Goal: Information Seeking & Learning: Learn about a topic

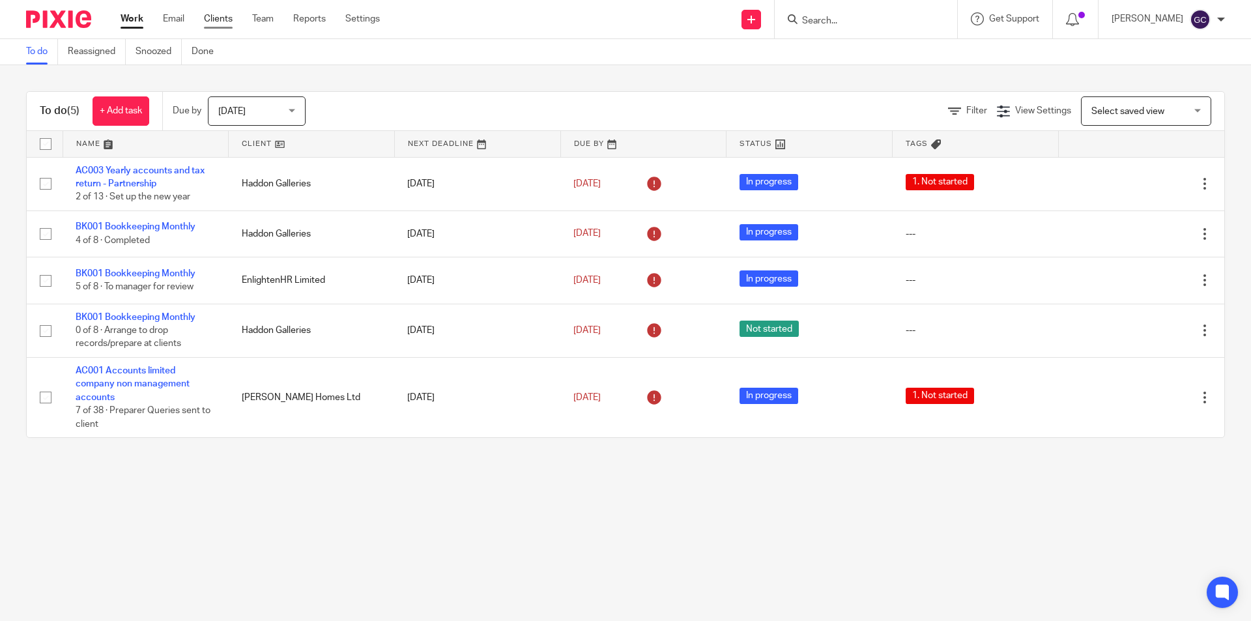
click at [218, 23] on link "Clients" at bounding box center [218, 18] width 29 height 13
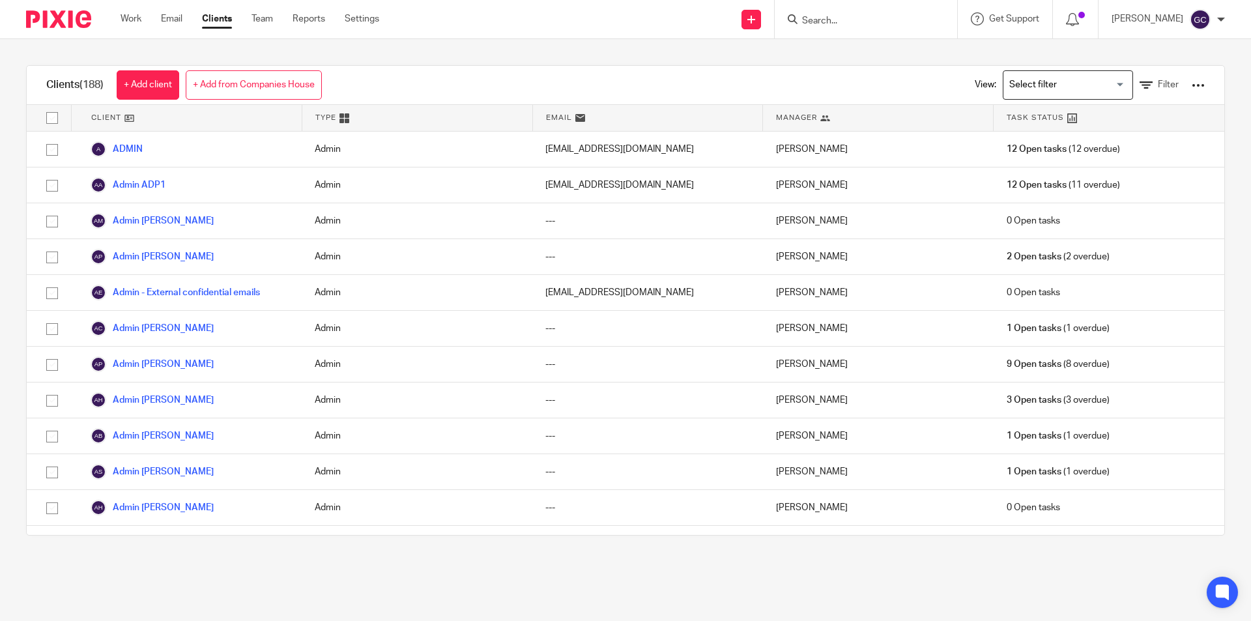
click at [817, 25] on input "Search" at bounding box center [859, 22] width 117 height 12
type input "vintage"
click at [853, 47] on link at bounding box center [908, 56] width 220 height 30
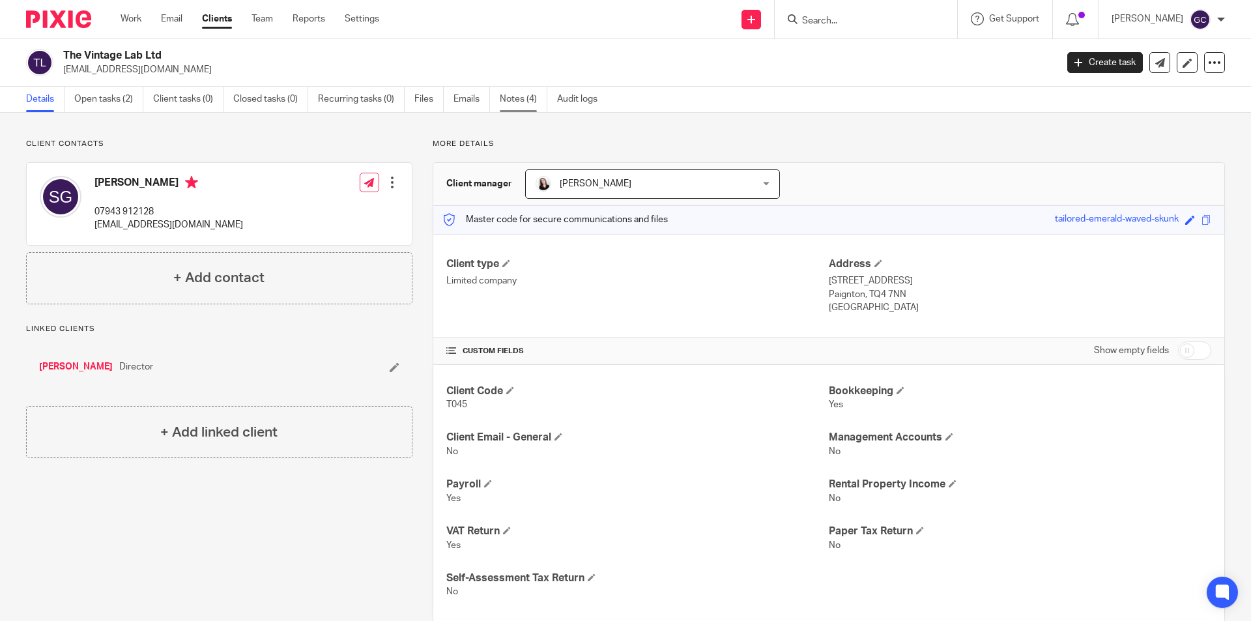
click at [536, 100] on link "Notes (4)" at bounding box center [524, 99] width 48 height 25
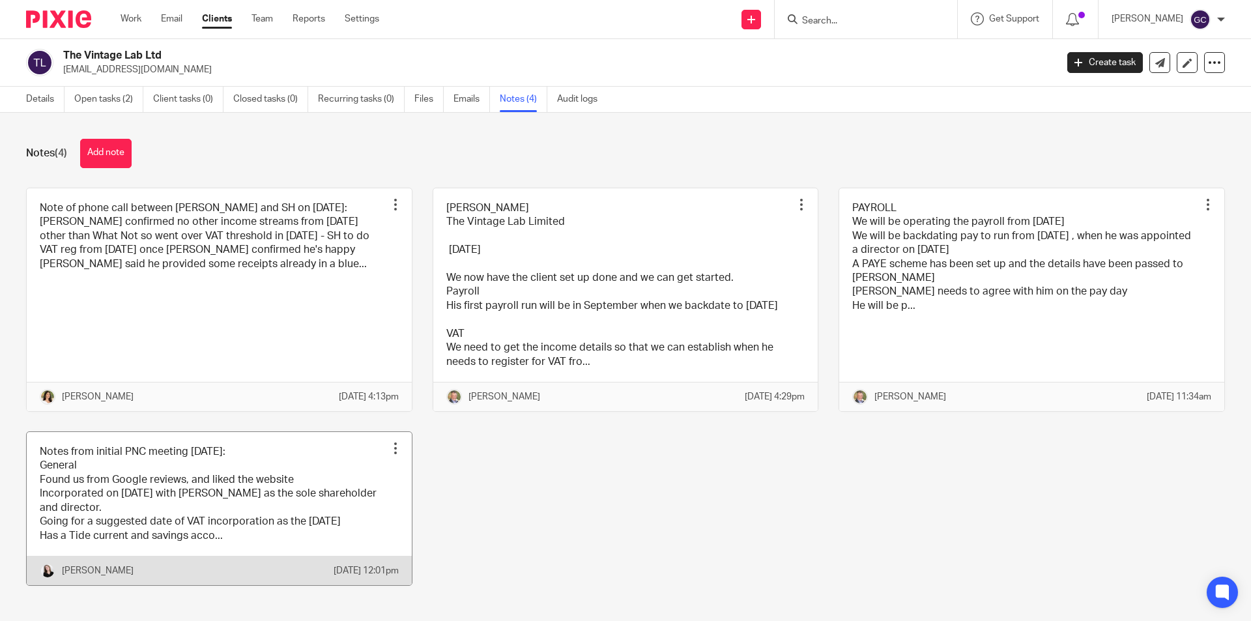
scroll to position [52, 0]
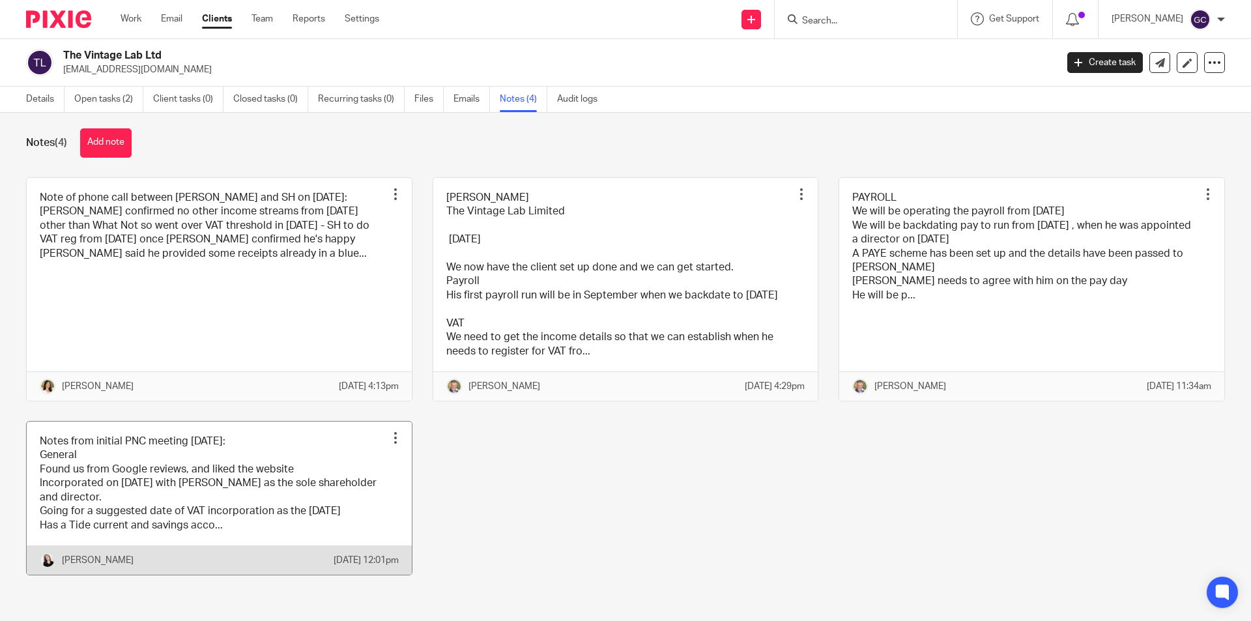
click at [178, 491] on link at bounding box center [219, 498] width 385 height 153
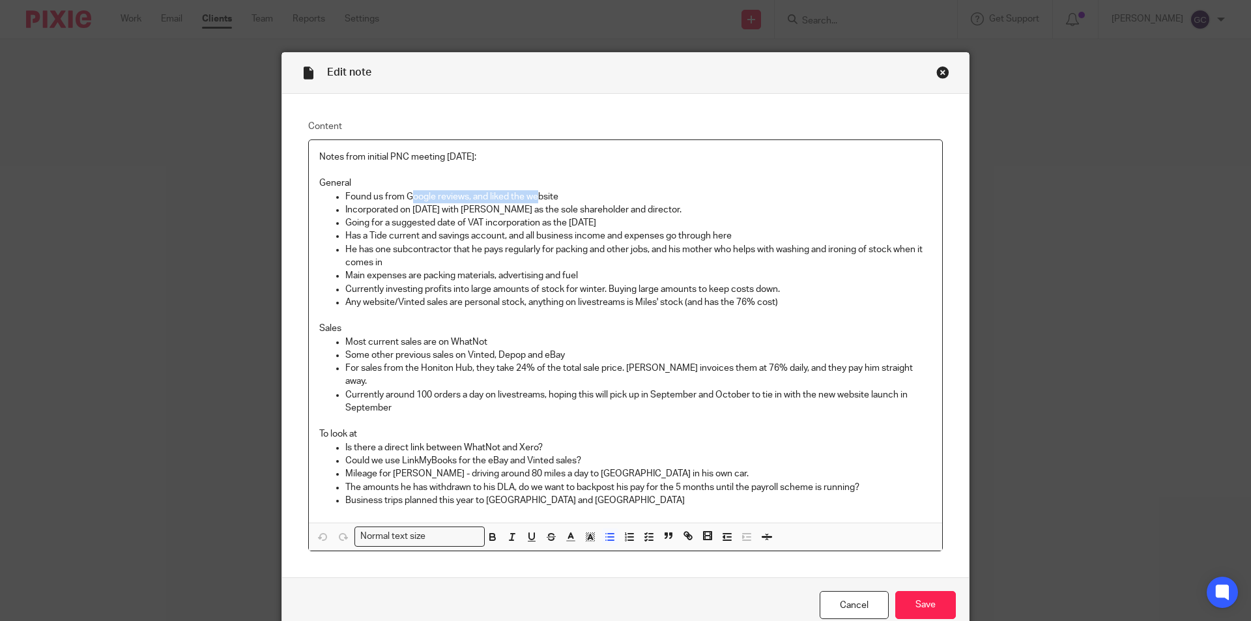
drag, startPoint x: 405, startPoint y: 195, endPoint x: 535, endPoint y: 197, distance: 129.7
click at [535, 197] on p "Found us from Google reviews, and liked the website" at bounding box center [638, 196] width 586 height 13
click at [521, 230] on p "Has a Tide current and savings account, and all business income and expenses go…" at bounding box center [638, 235] width 586 height 13
drag, startPoint x: 405, startPoint y: 210, endPoint x: 642, endPoint y: 208, distance: 237.2
click at [642, 208] on p "Incorporated on 01/04/25 with Scott Glover as the sole shareholder and director." at bounding box center [638, 209] width 586 height 13
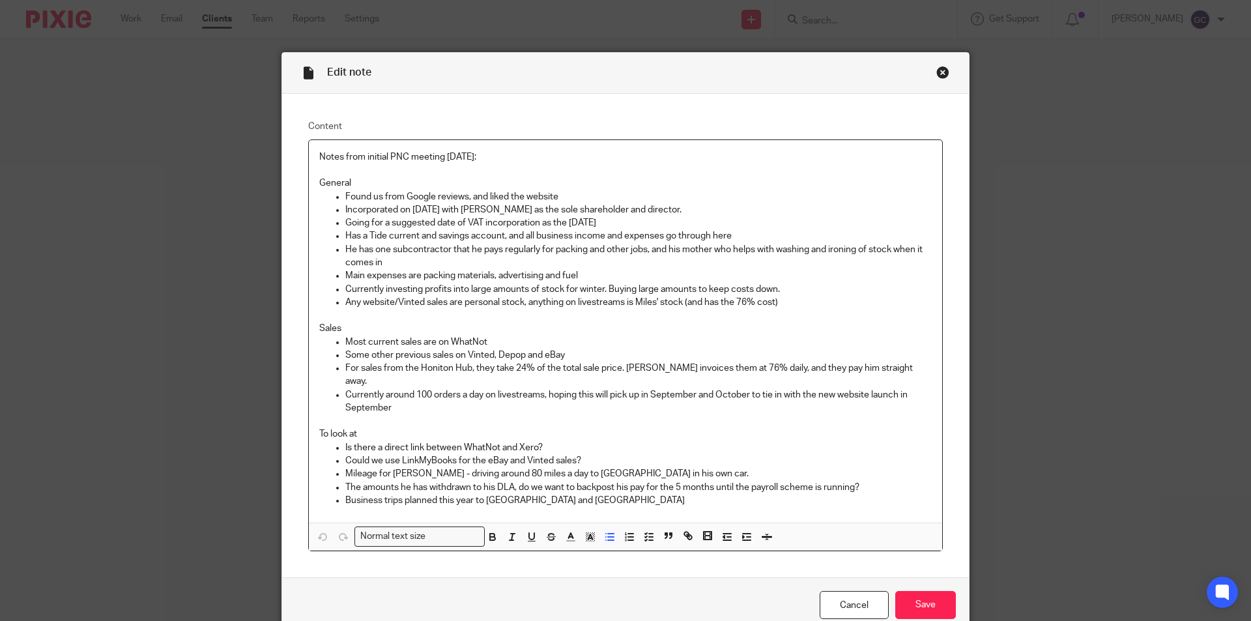
click at [542, 226] on p "Going for a suggested date of VAT incorporation as the 1st of September 2025" at bounding box center [638, 222] width 586 height 13
drag, startPoint x: 342, startPoint y: 222, endPoint x: 676, endPoint y: 226, distance: 334.3
click at [676, 226] on p "Going for a suggested date of VAT incorporation as the 1st of September 2025" at bounding box center [638, 222] width 586 height 13
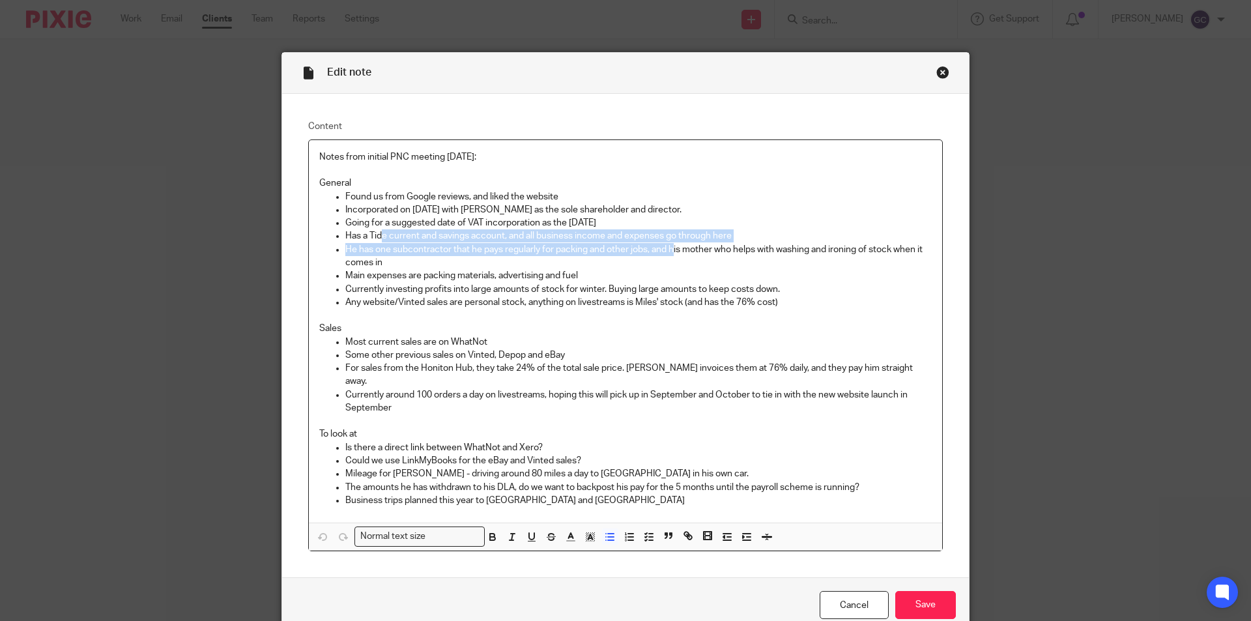
drag, startPoint x: 392, startPoint y: 237, endPoint x: 671, endPoint y: 246, distance: 279.6
click at [671, 246] on ul "Found us from Google reviews, and liked the website Incorporated on 01/04/25 wi…" at bounding box center [625, 249] width 612 height 119
click at [409, 237] on p "Has a Tide current and savings account, and all business income and expenses go…" at bounding box center [638, 235] width 586 height 13
drag, startPoint x: 518, startPoint y: 236, endPoint x: 645, endPoint y: 244, distance: 127.3
click at [645, 244] on ul "Found us from Google reviews, and liked the website Incorporated on 01/04/25 wi…" at bounding box center [625, 249] width 612 height 119
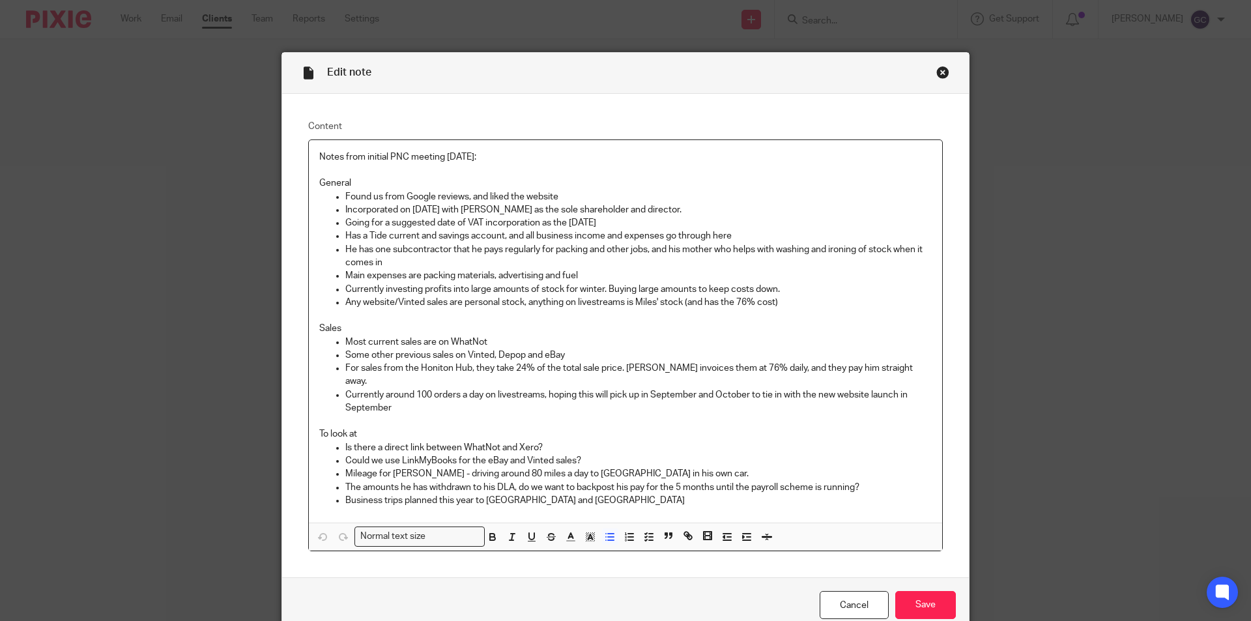
click at [672, 253] on p "He has one subcontractor that he pays regularly for packing and other jobs, and…" at bounding box center [638, 256] width 586 height 27
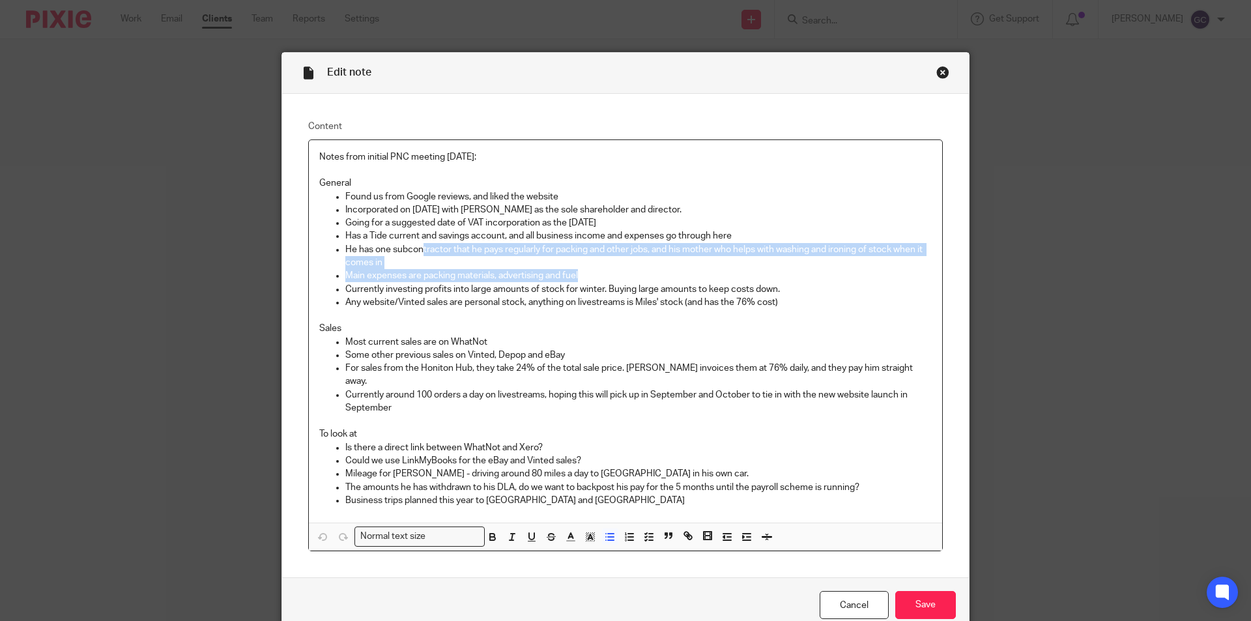
drag, startPoint x: 420, startPoint y: 244, endPoint x: 617, endPoint y: 276, distance: 199.3
click at [617, 276] on ul "Found us from Google reviews, and liked the website Incorporated on 01/04/25 wi…" at bounding box center [625, 249] width 612 height 119
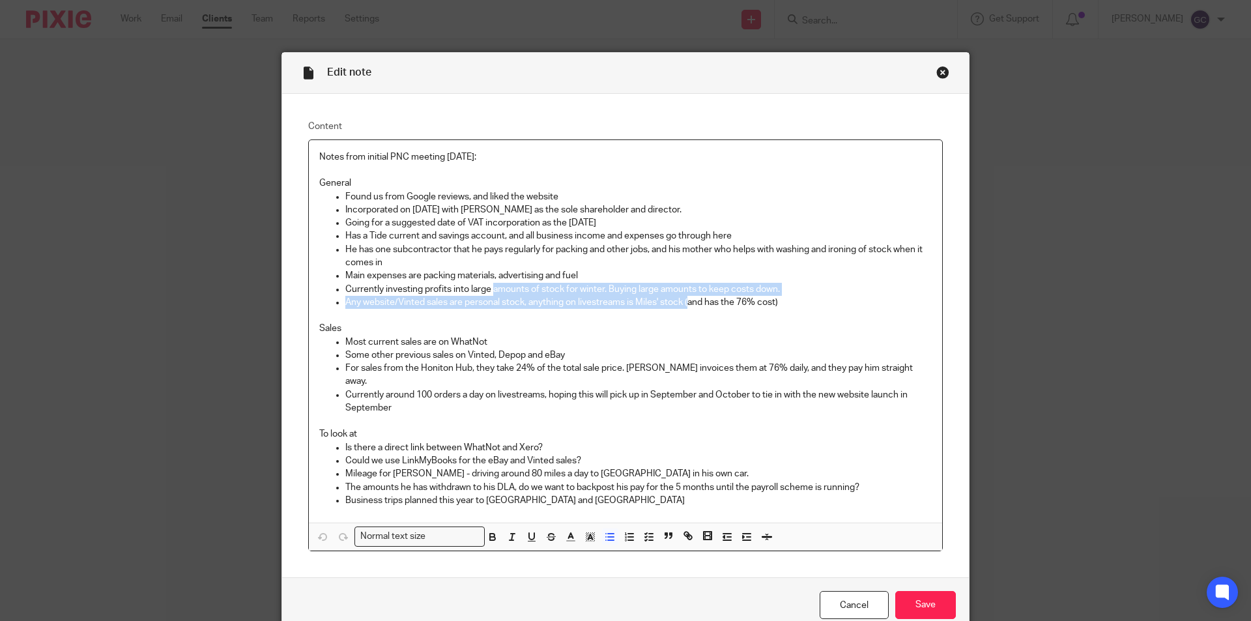
drag, startPoint x: 489, startPoint y: 288, endPoint x: 685, endPoint y: 295, distance: 196.2
click at [685, 295] on ul "Found us from Google reviews, and liked the website Incorporated on 01/04/25 wi…" at bounding box center [625, 249] width 612 height 119
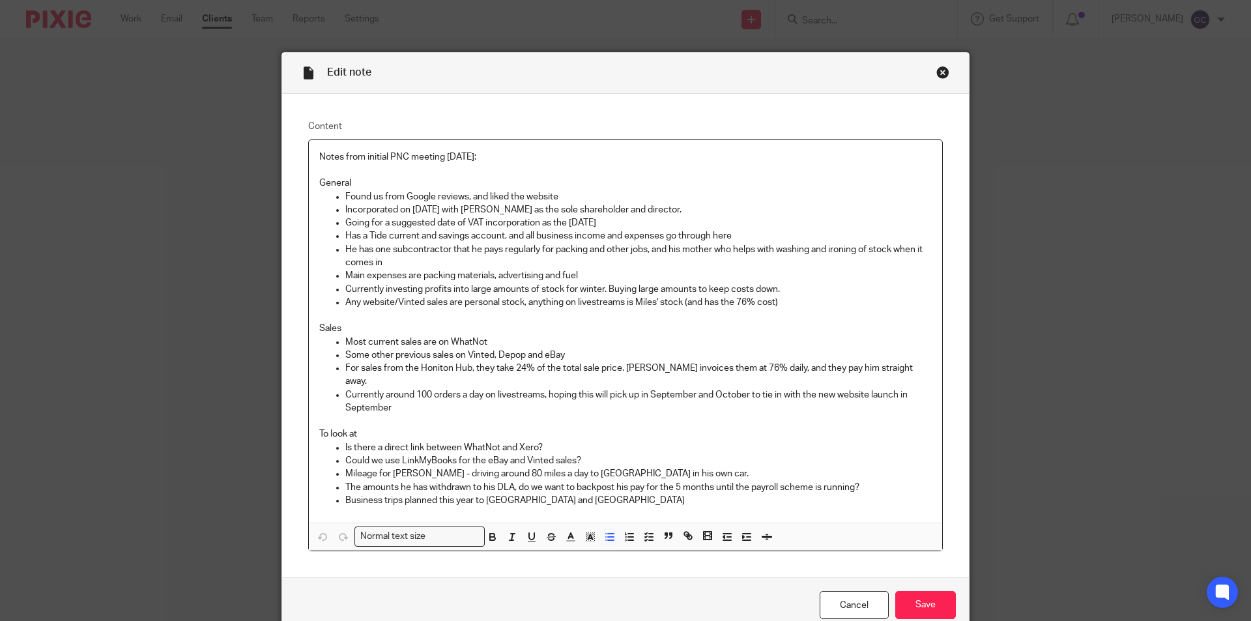
click at [665, 320] on p at bounding box center [625, 315] width 612 height 13
drag, startPoint x: 418, startPoint y: 302, endPoint x: 517, endPoint y: 300, distance: 99.1
click at [517, 300] on p "Any website/Vinted sales are personal stock, anything on livestreams is Miles' …" at bounding box center [638, 302] width 586 height 13
click at [465, 332] on p "Sales" at bounding box center [625, 328] width 612 height 13
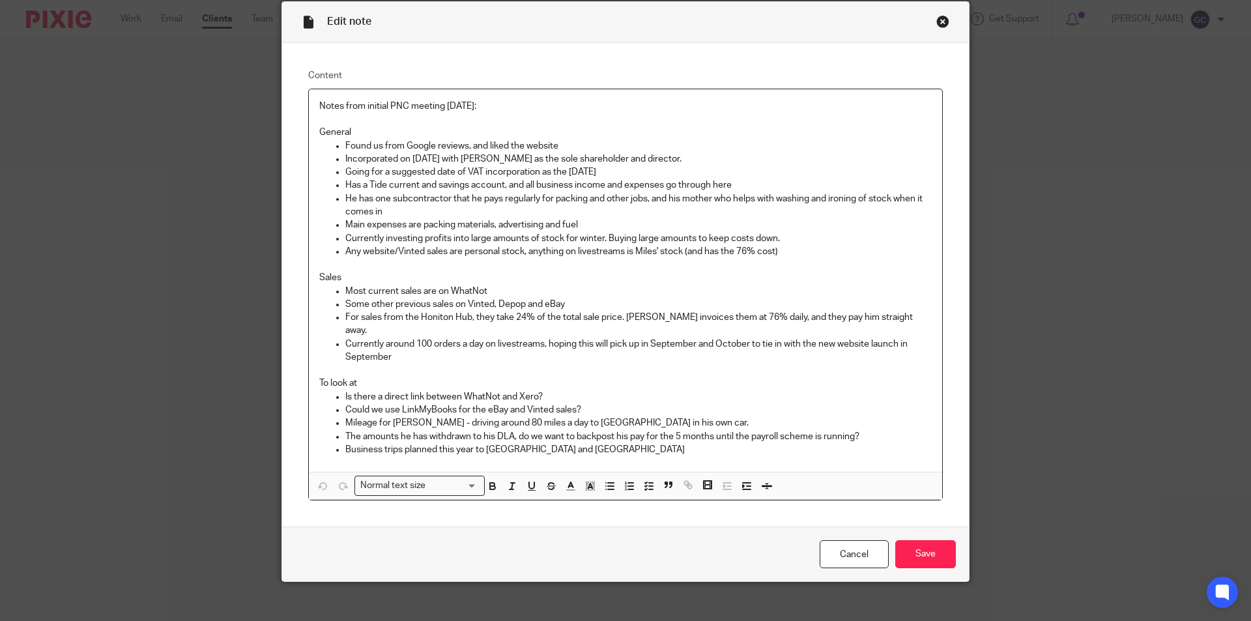
click at [422, 364] on p at bounding box center [625, 370] width 612 height 13
drag, startPoint x: 442, startPoint y: 329, endPoint x: 597, endPoint y: 328, distance: 155.1
click at [597, 337] on p "Currently around 100 orders a day on livestreams, hoping this will pick up in S…" at bounding box center [638, 350] width 586 height 27
click at [750, 377] on p "To look at" at bounding box center [625, 383] width 612 height 13
drag, startPoint x: 399, startPoint y: 397, endPoint x: 586, endPoint y: 394, distance: 187.0
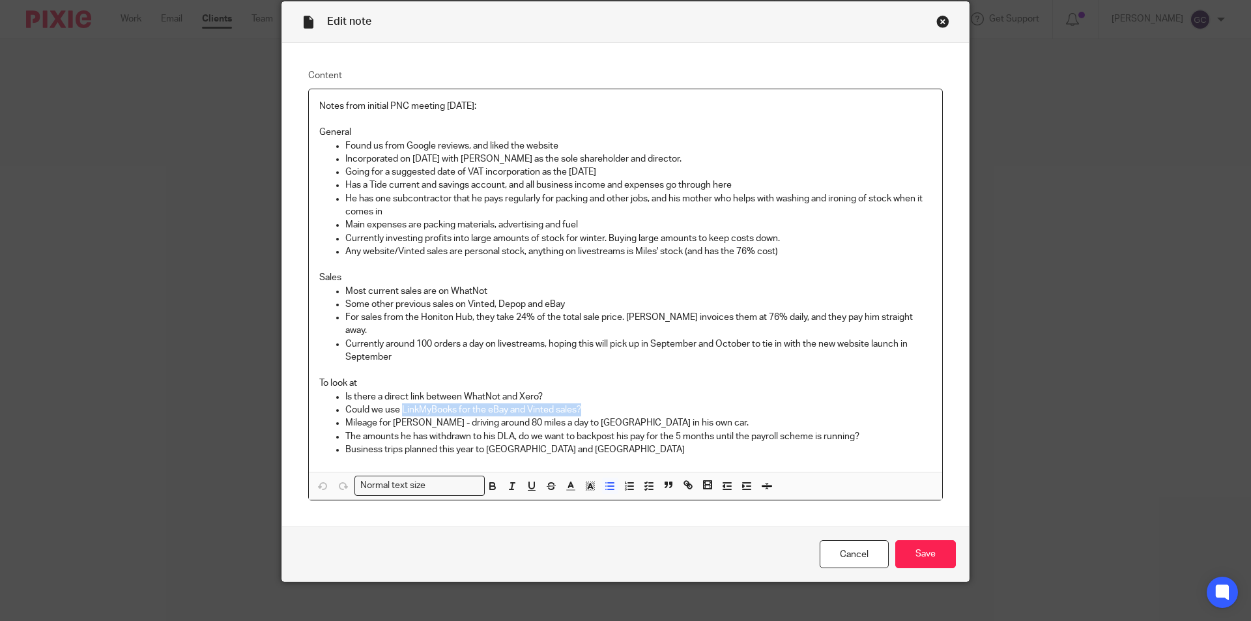
click at [586, 403] on p "Could we use LinkMyBooks for the eBay and Vinted sales?" at bounding box center [638, 409] width 586 height 13
drag, startPoint x: 388, startPoint y: 413, endPoint x: 470, endPoint y: 412, distance: 82.7
click at [470, 416] on p "Mileage for Scott - driving around 80 miles a day to Honiton in his own car." at bounding box center [638, 422] width 586 height 13
click at [481, 430] on p "The amounts he has withdrawn to his DLA, do we want to backpost his pay for the…" at bounding box center [638, 436] width 586 height 13
click at [936, 25] on div "Close this dialog window" at bounding box center [942, 21] width 13 height 13
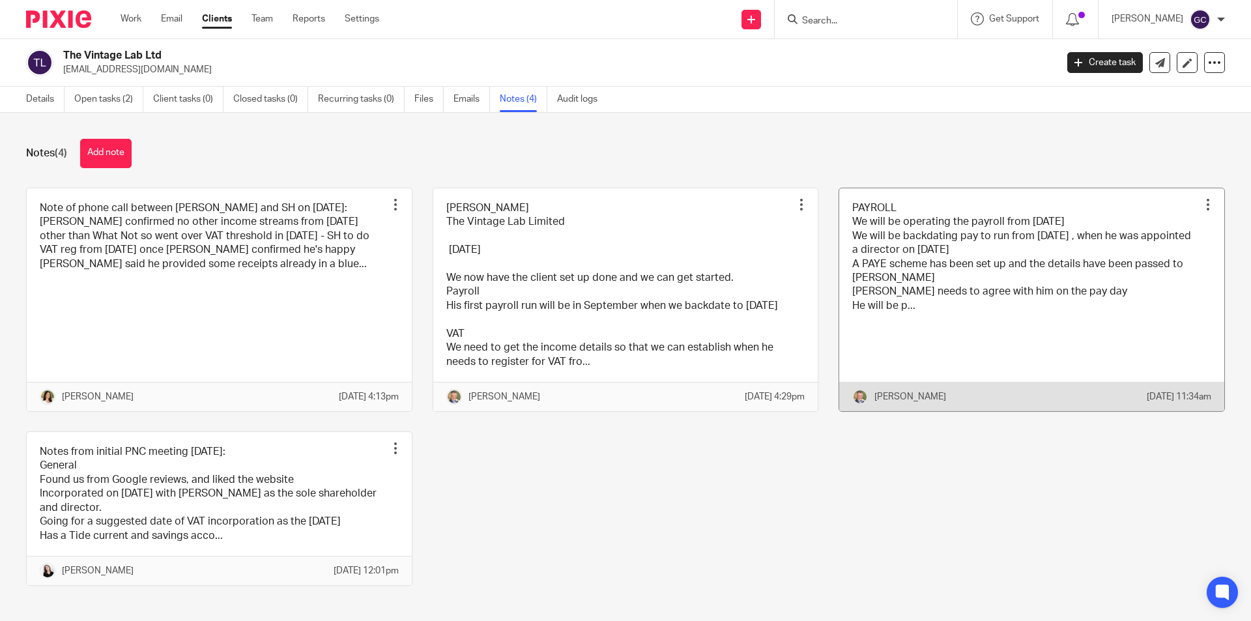
click at [926, 287] on link at bounding box center [1031, 299] width 385 height 223
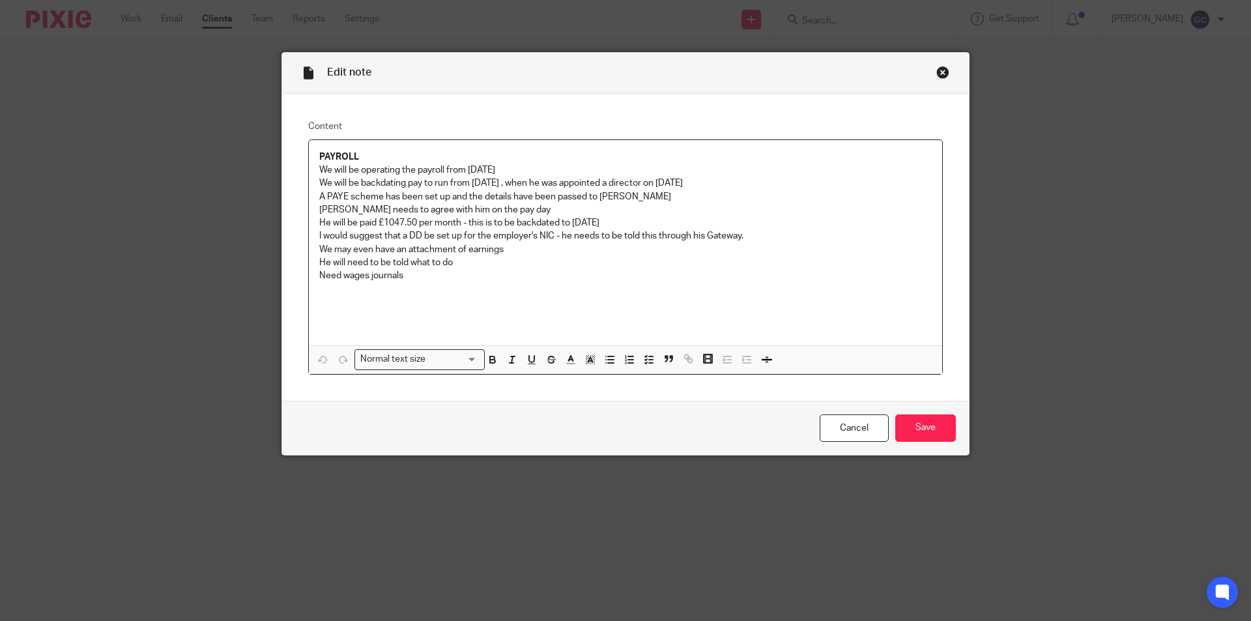
click at [936, 68] on div "Close this dialog window" at bounding box center [942, 72] width 13 height 13
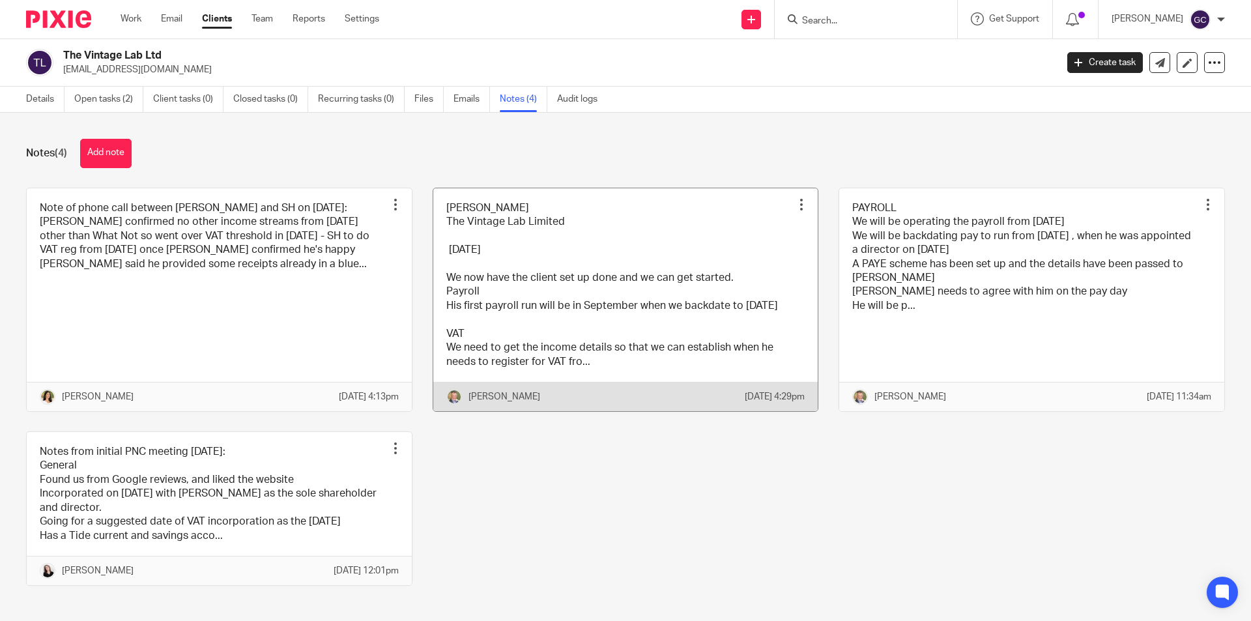
click at [603, 291] on link at bounding box center [625, 299] width 385 height 223
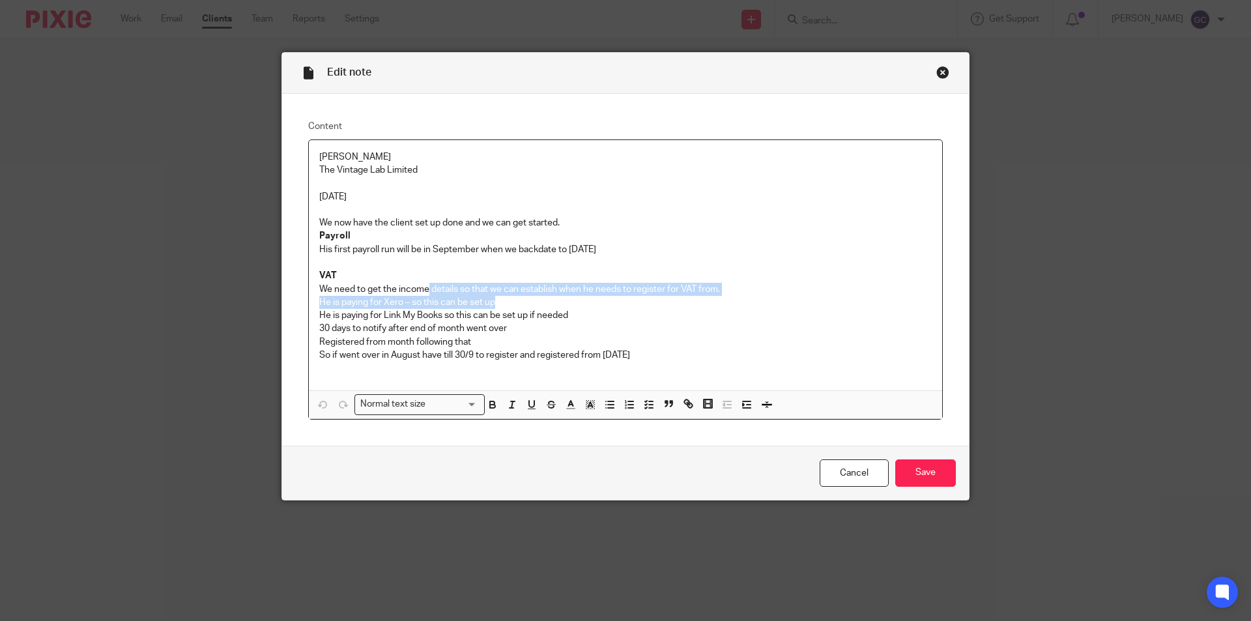
drag, startPoint x: 424, startPoint y: 288, endPoint x: 694, endPoint y: 298, distance: 269.9
click at [694, 298] on div "Scott Glover The Vintage Lab Limited 18/08/2025 We now have the client set up d…" at bounding box center [625, 265] width 633 height 251
click at [448, 312] on p "He is paying for Link My Books so this can be set up if needed" at bounding box center [625, 315] width 612 height 13
drag, startPoint x: 415, startPoint y: 294, endPoint x: 495, endPoint y: 311, distance: 82.0
click at [506, 305] on div "Scott Glover The Vintage Lab Limited 18/08/2025 We now have the client set up d…" at bounding box center [625, 265] width 633 height 251
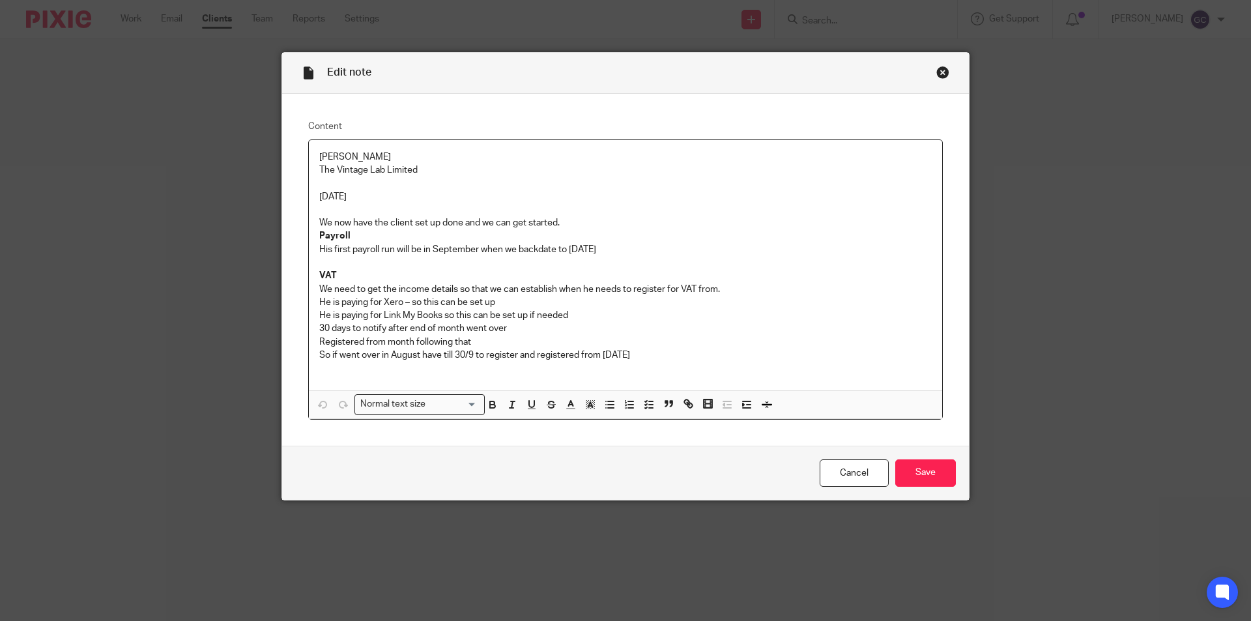
click at [447, 321] on p "He is paying for Link My Books so this can be set up if needed" at bounding box center [625, 315] width 612 height 13
drag, startPoint x: 321, startPoint y: 315, endPoint x: 554, endPoint y: 313, distance: 232.6
click at [554, 313] on p "He is paying for Link My Books so this can be set up if needed" at bounding box center [625, 315] width 612 height 13
click at [408, 327] on p "30 days to notify after end of month went over" at bounding box center [625, 328] width 612 height 13
drag, startPoint x: 341, startPoint y: 319, endPoint x: 567, endPoint y: 313, distance: 225.5
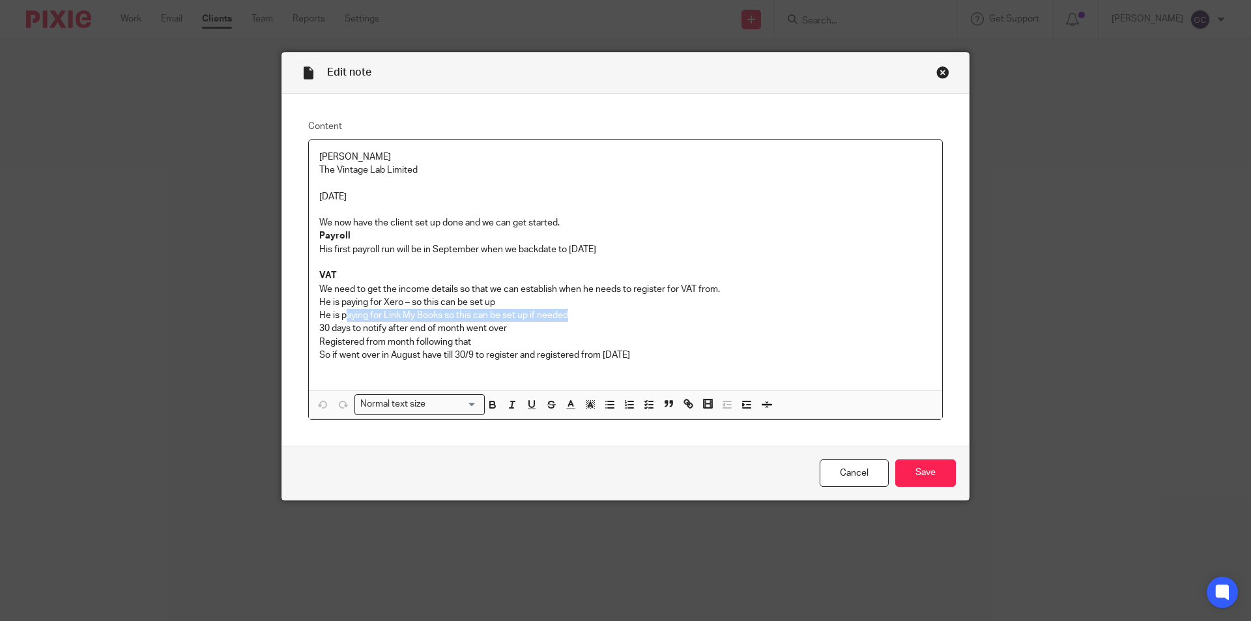
click at [567, 313] on p "He is paying for Link My Books so this can be set up if needed" at bounding box center [625, 315] width 612 height 13
drag, startPoint x: 350, startPoint y: 329, endPoint x: 502, endPoint y: 325, distance: 151.9
click at [502, 325] on p "30 days to notify after end of month went over" at bounding box center [625, 328] width 612 height 13
drag, startPoint x: 377, startPoint y: 315, endPoint x: 551, endPoint y: 312, distance: 174.0
click at [551, 312] on p "He is paying for Link My Books so this can be set up if needed" at bounding box center [625, 315] width 612 height 13
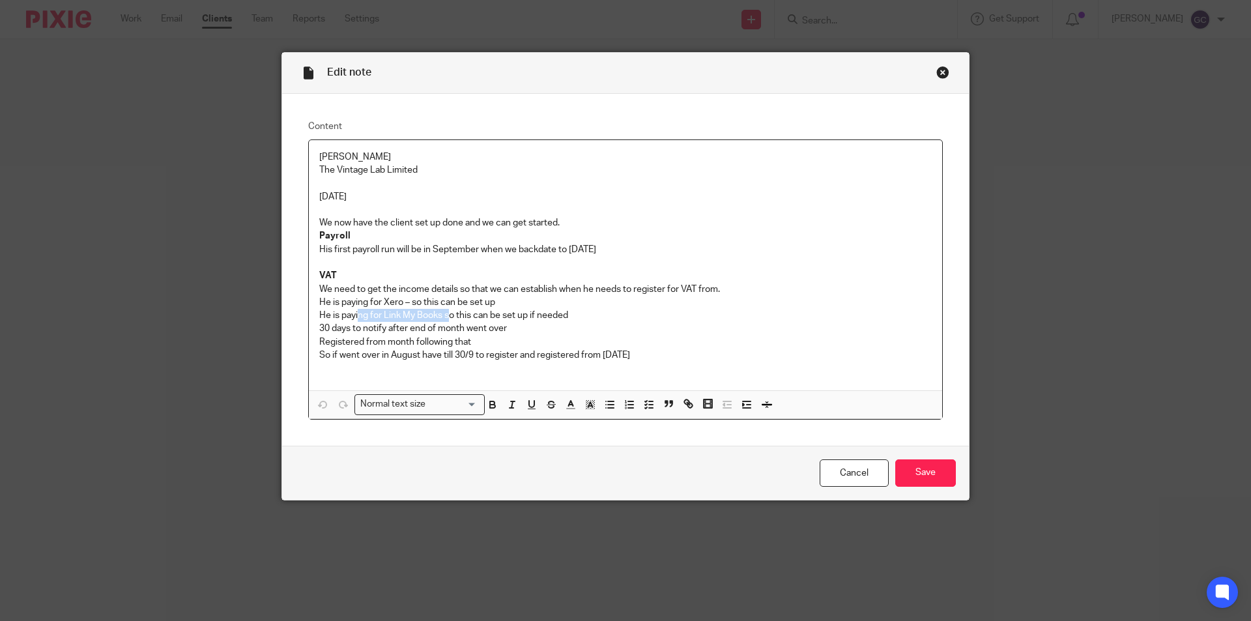
drag, startPoint x: 354, startPoint y: 313, endPoint x: 444, endPoint y: 317, distance: 90.0
click at [444, 317] on p "He is paying for Link My Books so this can be set up if needed" at bounding box center [625, 315] width 612 height 13
click at [389, 320] on p "He is paying for Link My Books so this can be set up if needed" at bounding box center [625, 315] width 612 height 13
drag, startPoint x: 380, startPoint y: 312, endPoint x: 439, endPoint y: 318, distance: 59.6
click at [439, 318] on p "He is paying for Link My Books so this can be set up if needed" at bounding box center [625, 315] width 612 height 13
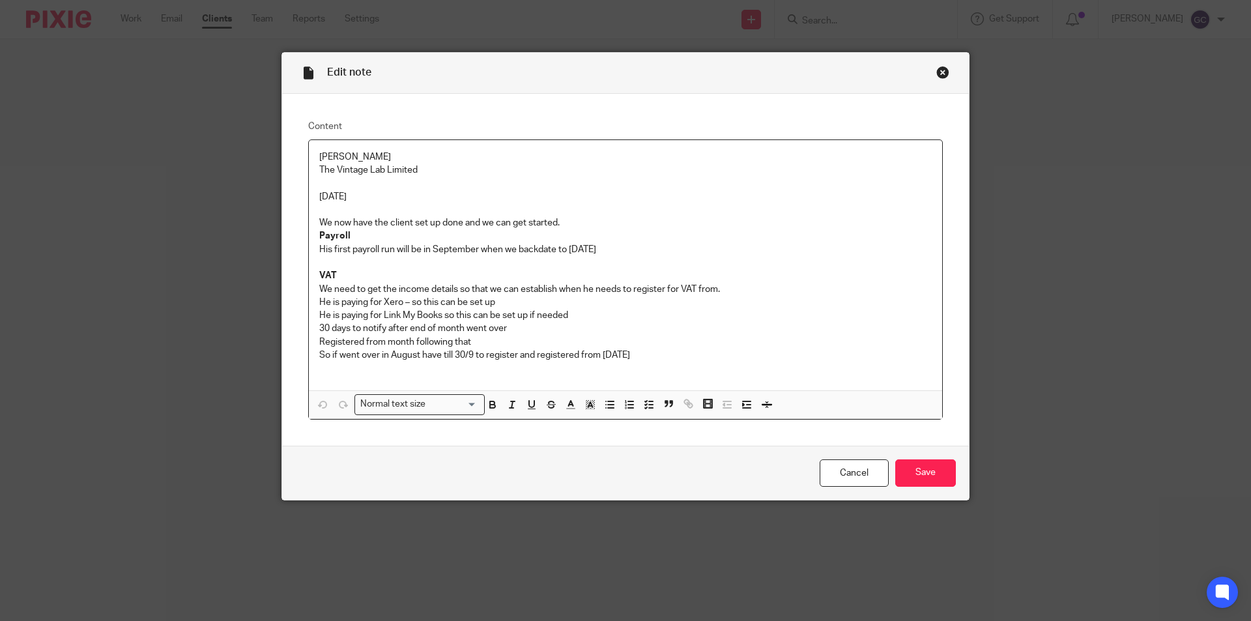
click at [444, 306] on p "He is paying for Xero – so this can be set up" at bounding box center [625, 302] width 612 height 13
click at [444, 313] on p "He is paying for Link My Books so this can be set up if needed" at bounding box center [625, 315] width 612 height 13
drag, startPoint x: 373, startPoint y: 312, endPoint x: 586, endPoint y: 326, distance: 214.1
click at [586, 326] on div "Scott Glover The Vintage Lab Limited 18/08/2025 We now have the client set up d…" at bounding box center [625, 265] width 633 height 251
click at [461, 334] on p "30 days to notify after end of month went over" at bounding box center [625, 328] width 612 height 13
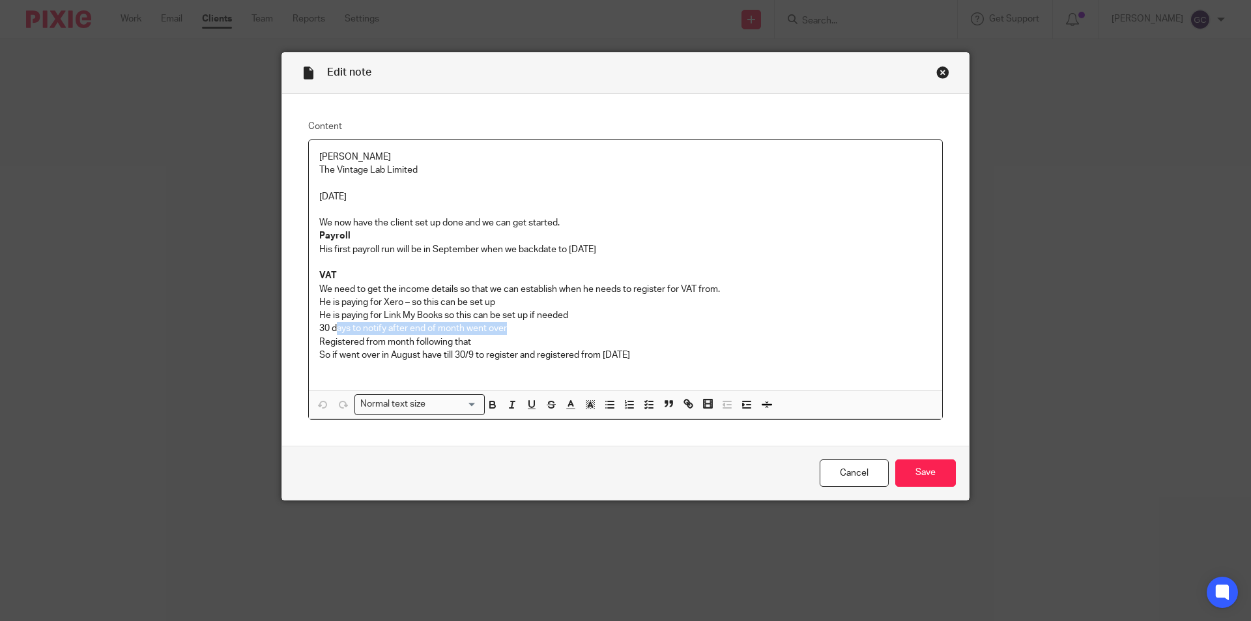
drag, startPoint x: 332, startPoint y: 328, endPoint x: 533, endPoint y: 324, distance: 201.4
click at [533, 324] on p "30 days to notify after end of month went over" at bounding box center [625, 328] width 612 height 13
drag, startPoint x: 335, startPoint y: 342, endPoint x: 478, endPoint y: 344, distance: 142.7
click at [478, 344] on p "Registered from month following that" at bounding box center [625, 342] width 612 height 13
drag, startPoint x: 327, startPoint y: 358, endPoint x: 688, endPoint y: 354, distance: 361.0
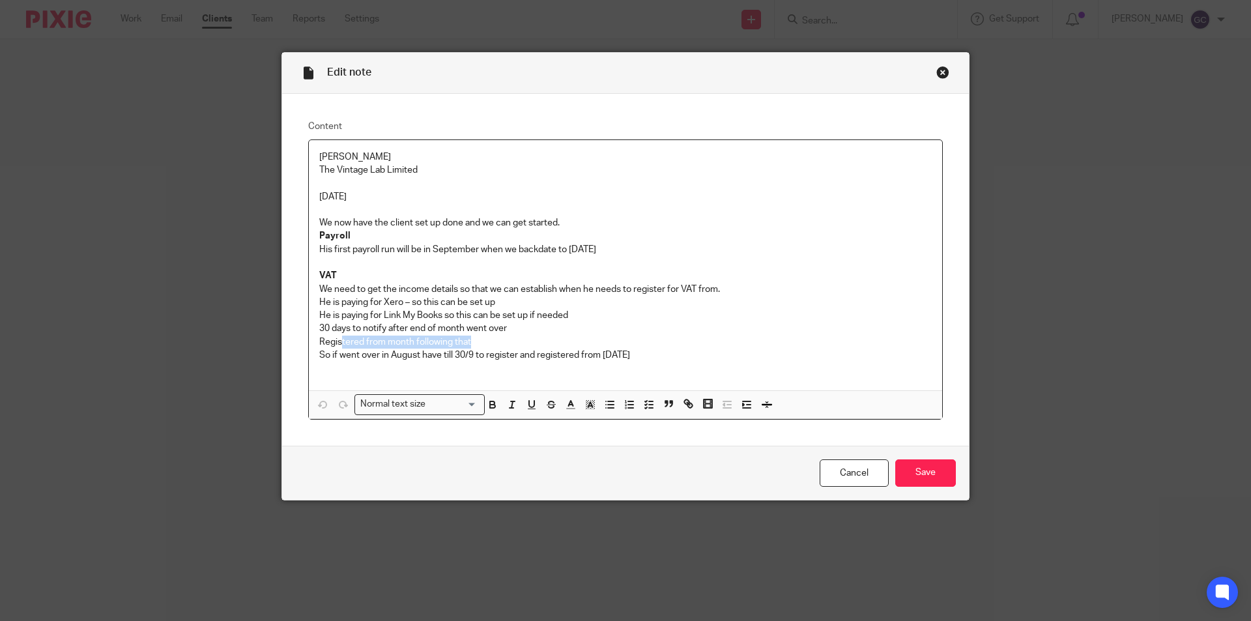
click at [688, 354] on p "So if went over in August have till 30/9 to register and registered from 1 Octo…" at bounding box center [625, 355] width 612 height 13
click at [397, 361] on p "So if went over in August have till 30/9 to register and registered from 1 Octo…" at bounding box center [625, 355] width 612 height 13
drag, startPoint x: 319, startPoint y: 355, endPoint x: 551, endPoint y: 359, distance: 232.0
click at [563, 355] on p "So if went over in August have till 30/9 to register and registered from 1 Octo…" at bounding box center [625, 355] width 612 height 13
click at [629, 362] on p "So if went over in August have till 30/9 to register and registered from 1 Octo…" at bounding box center [625, 355] width 612 height 13
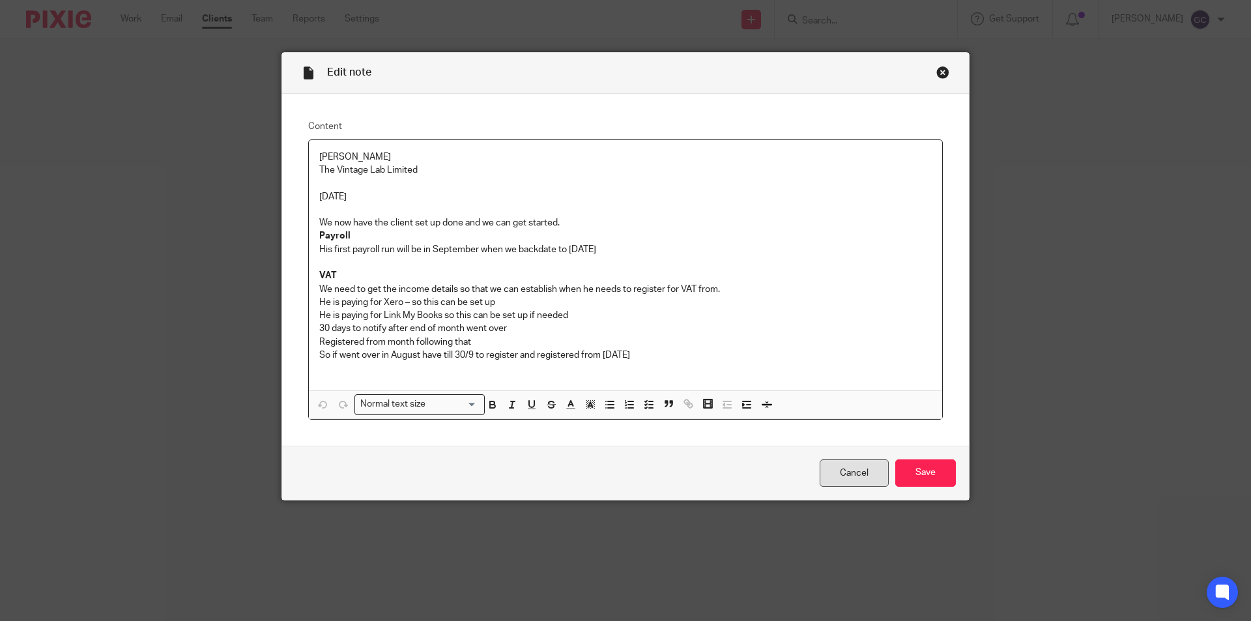
click at [843, 480] on link "Cancel" at bounding box center [854, 473] width 69 height 28
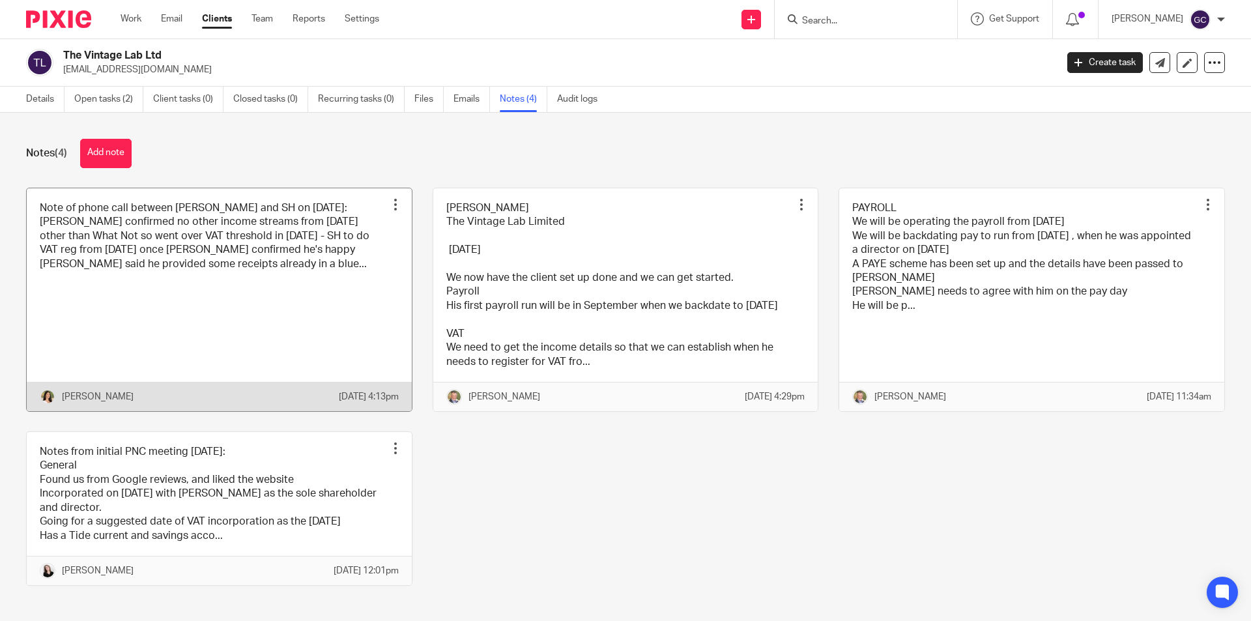
click at [306, 285] on link at bounding box center [219, 299] width 385 height 223
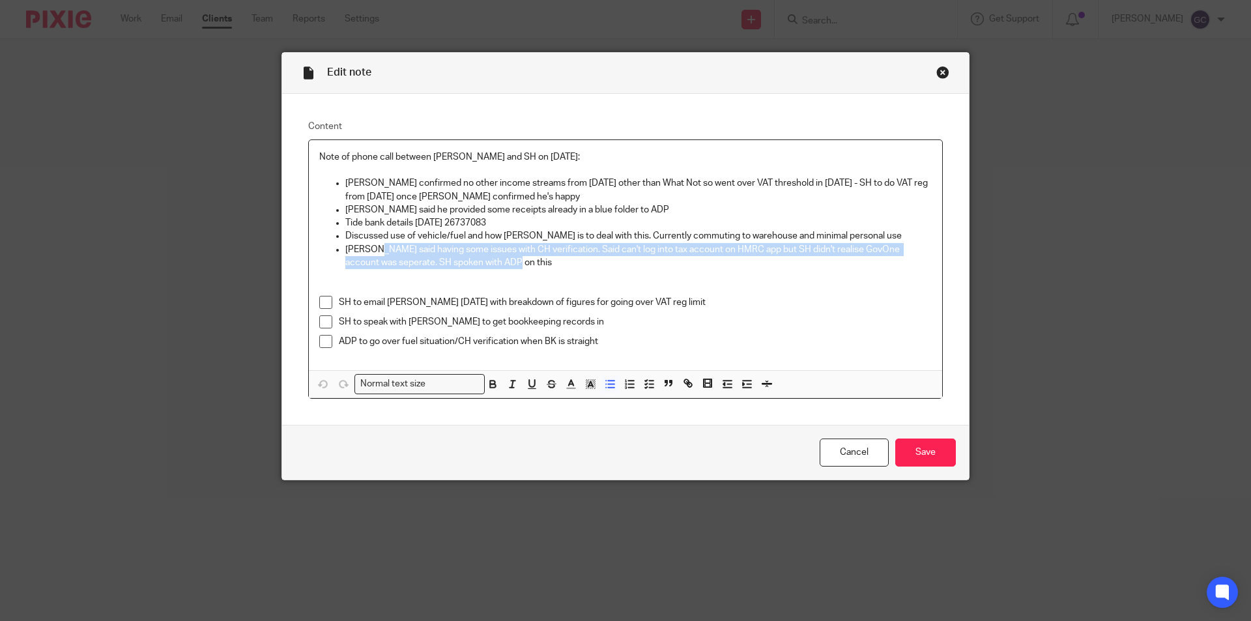
drag, startPoint x: 502, startPoint y: 263, endPoint x: 368, endPoint y: 248, distance: 135.0
click at [368, 248] on p "Scott said having some issues with CH verification. Said can't log into tax acc…" at bounding box center [638, 256] width 586 height 27
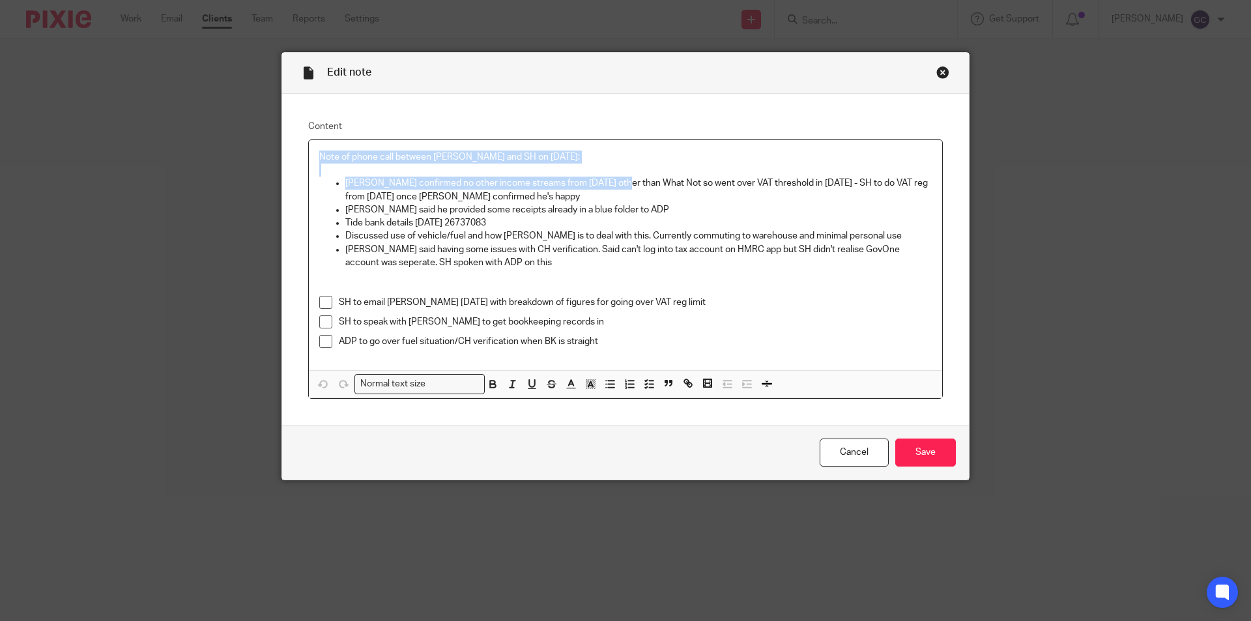
drag, startPoint x: 313, startPoint y: 158, endPoint x: 613, endPoint y: 190, distance: 301.4
click at [613, 190] on div "Note of phone call between Scott and SH on 12/09/2025: Scott confirmed no other…" at bounding box center [625, 255] width 633 height 230
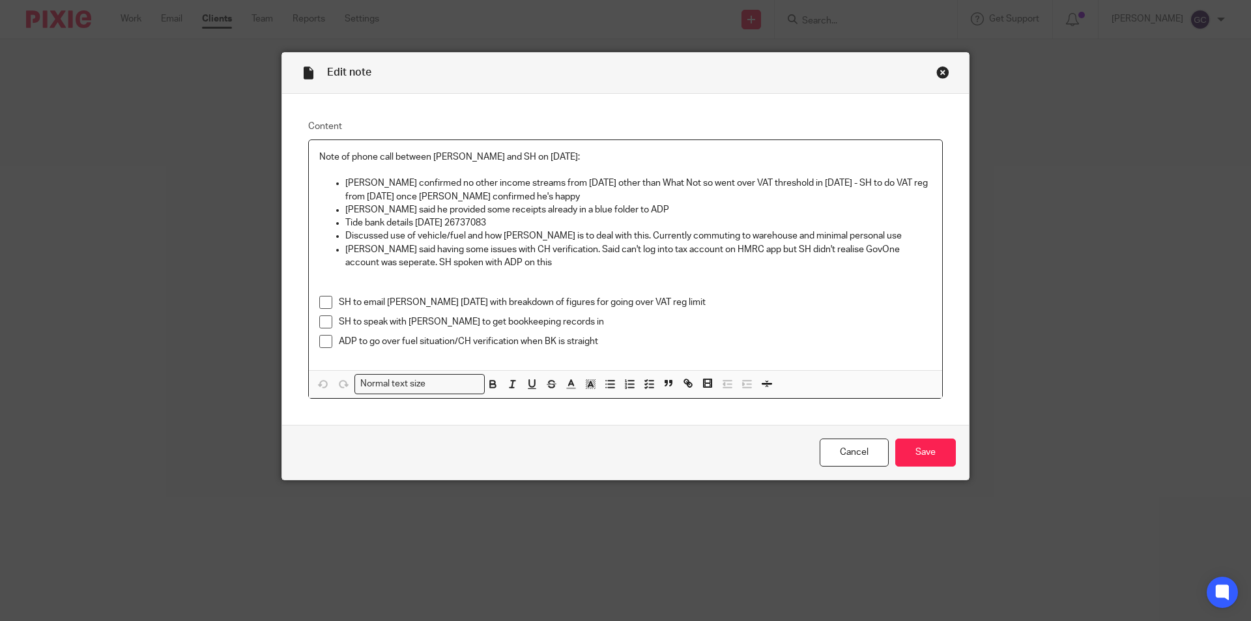
click at [459, 221] on p "Tide bank details 04-06-05 26737083" at bounding box center [638, 222] width 586 height 13
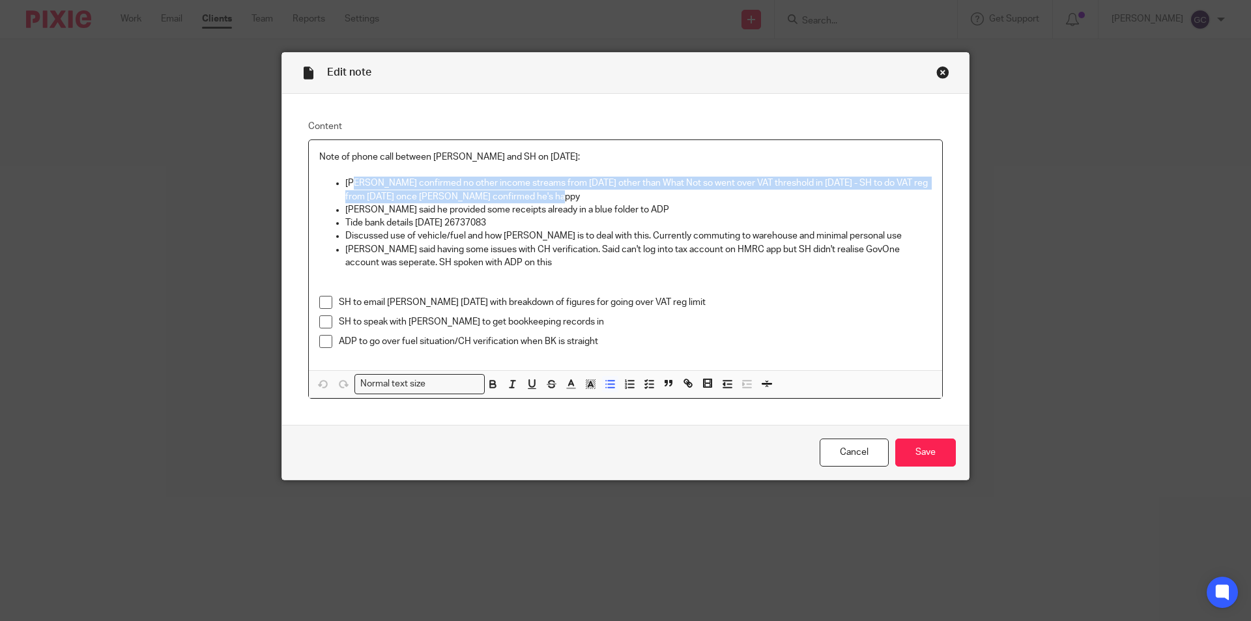
drag, startPoint x: 354, startPoint y: 180, endPoint x: 663, endPoint y: 198, distance: 309.4
click at [665, 195] on p "Scott confirmed no other income streams from 01/04/2025 other than What Not so …" at bounding box center [638, 190] width 586 height 27
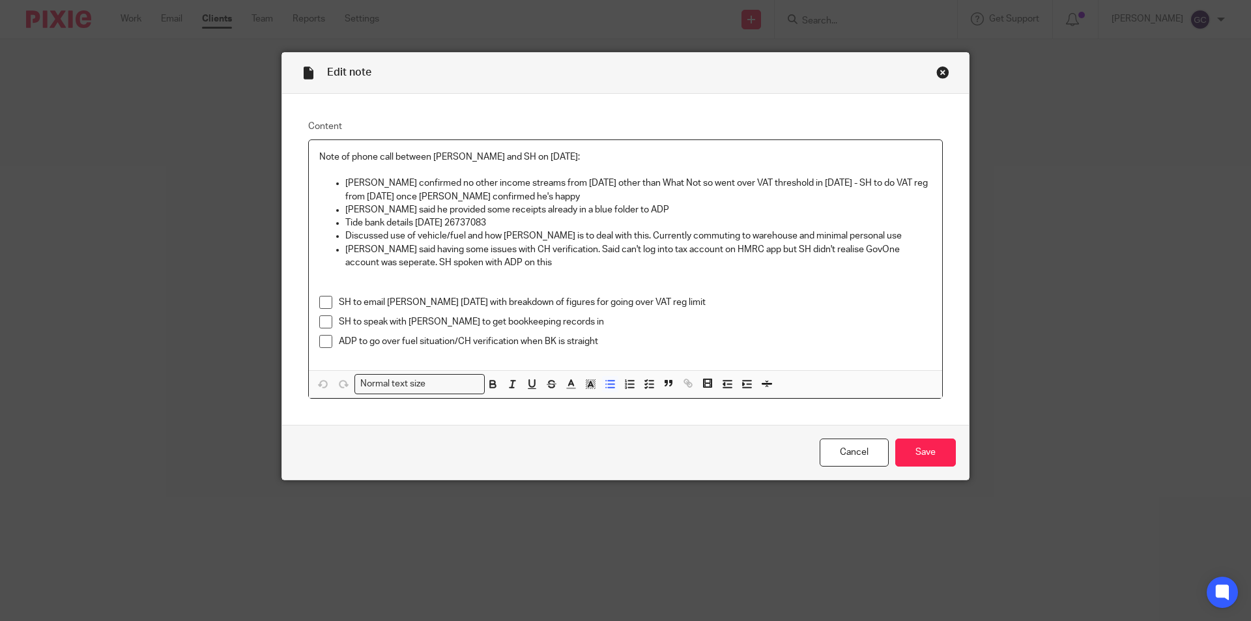
click at [623, 207] on p "Scott said he provided some receipts already in a blue folder to ADP" at bounding box center [638, 209] width 586 height 13
drag, startPoint x: 346, startPoint y: 179, endPoint x: 516, endPoint y: 182, distance: 170.1
click at [516, 182] on p "Scott confirmed no other income streams from 01/04/2025 other than What Not so …" at bounding box center [638, 190] width 586 height 27
click at [345, 207] on p "Scott said he provided some receipts already in a blue folder to ADP" at bounding box center [638, 209] width 586 height 13
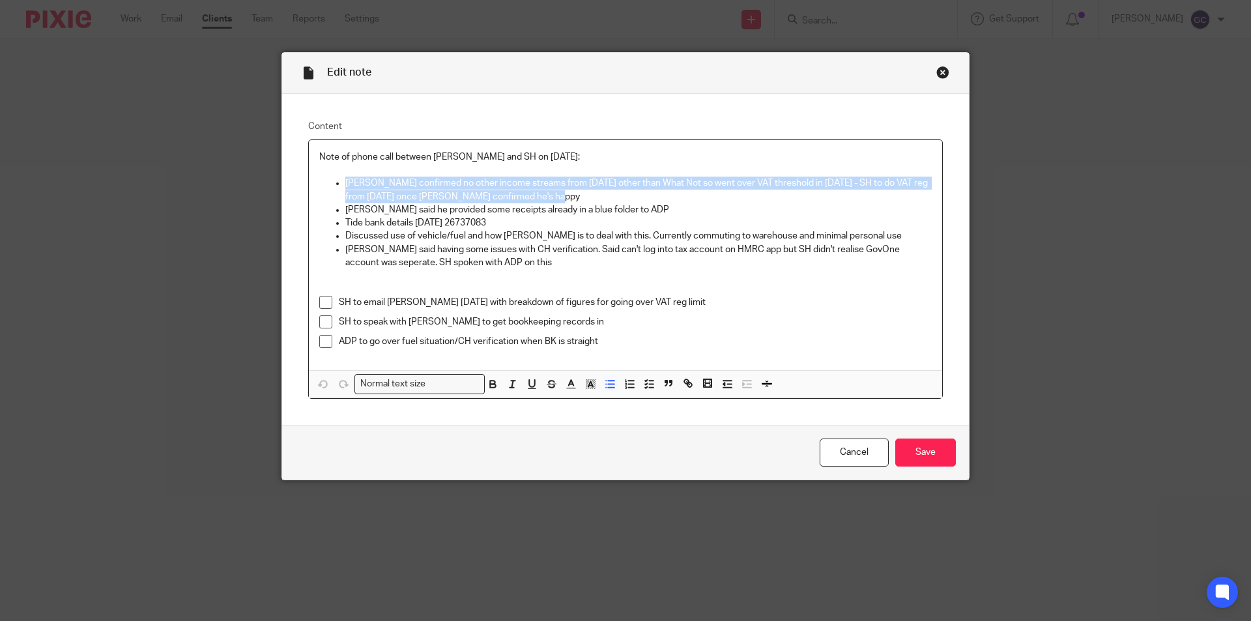
drag, startPoint x: 341, startPoint y: 182, endPoint x: 595, endPoint y: 191, distance: 254.9
click at [595, 191] on p "Scott confirmed no other income streams from 01/04/2025 other than What Not so …" at bounding box center [638, 190] width 586 height 27
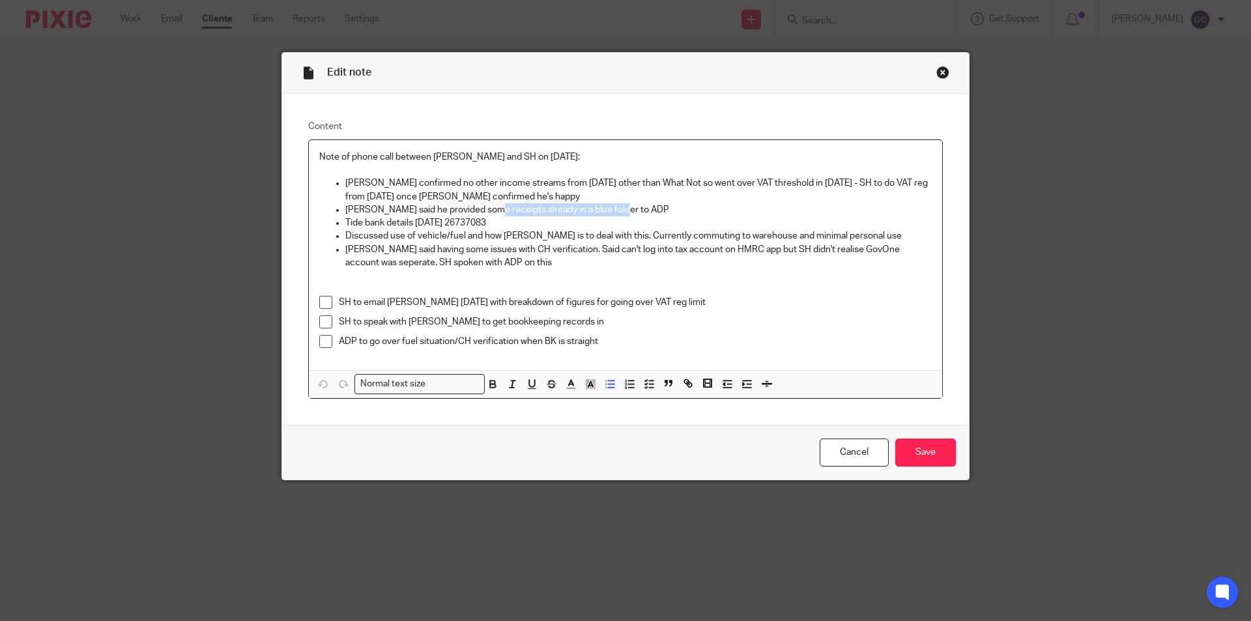
drag, startPoint x: 487, startPoint y: 210, endPoint x: 609, endPoint y: 215, distance: 122.6
click at [609, 215] on p "Scott said he provided some receipts already in a blue folder to ADP" at bounding box center [638, 209] width 586 height 13
drag, startPoint x: 404, startPoint y: 222, endPoint x: 534, endPoint y: 225, distance: 129.7
click at [534, 225] on p "Tide bank details 04-06-05 26737083" at bounding box center [638, 222] width 586 height 13
click at [388, 250] on p "Scott said having some issues with CH verification. Said can't log into tax acc…" at bounding box center [638, 256] width 586 height 27
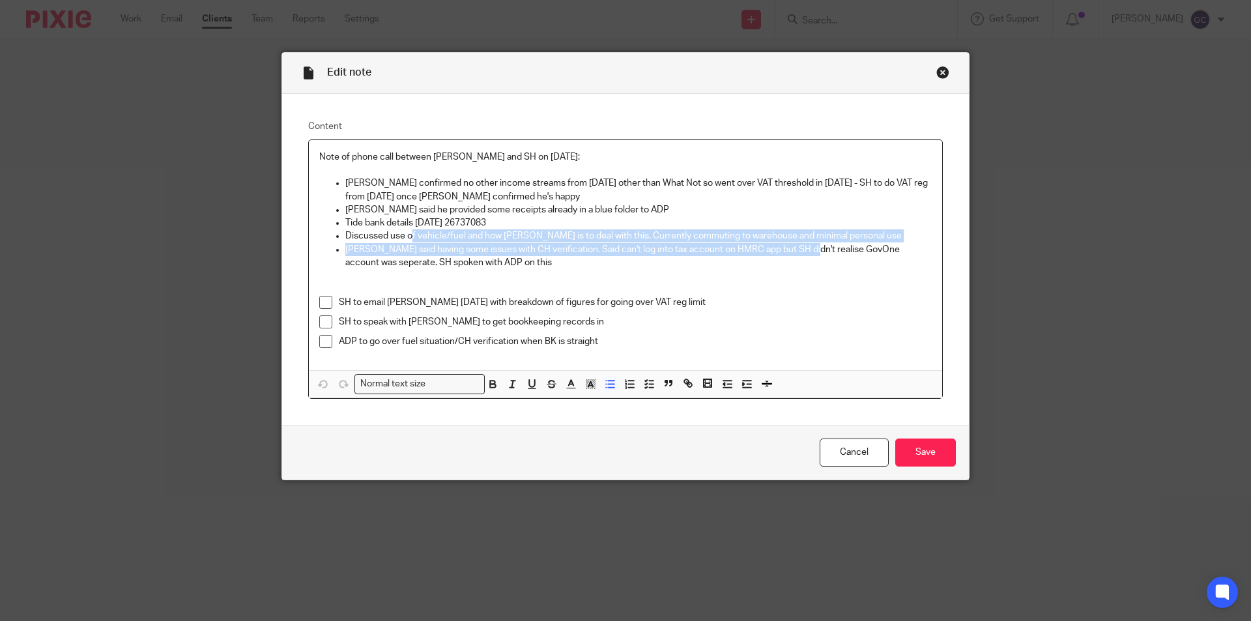
drag, startPoint x: 406, startPoint y: 234, endPoint x: 799, endPoint y: 244, distance: 393.0
click at [799, 243] on ul "Scott confirmed no other income streams from 01/04/2025 other than What Not so …" at bounding box center [625, 223] width 612 height 93
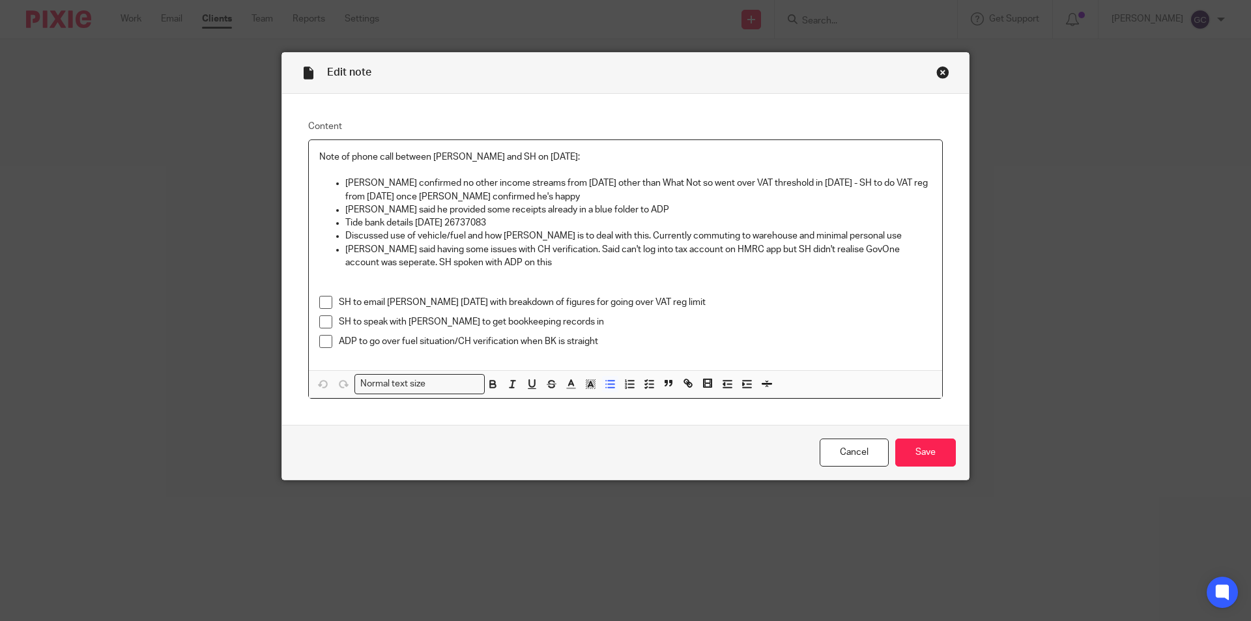
click at [602, 263] on p "Scott said having some issues with CH verification. Said can't log into tax acc…" at bounding box center [638, 256] width 586 height 27
drag, startPoint x: 645, startPoint y: 301, endPoint x: 673, endPoint y: 303, distance: 28.1
click at [672, 303] on p "SH to email Scott on Tuesday with breakdown of figures for going over VAT reg l…" at bounding box center [635, 302] width 593 height 13
drag, startPoint x: 386, startPoint y: 324, endPoint x: 584, endPoint y: 320, distance: 198.1
click at [584, 320] on p "SH to speak with Scott to get bookkeeping records in" at bounding box center [635, 321] width 593 height 13
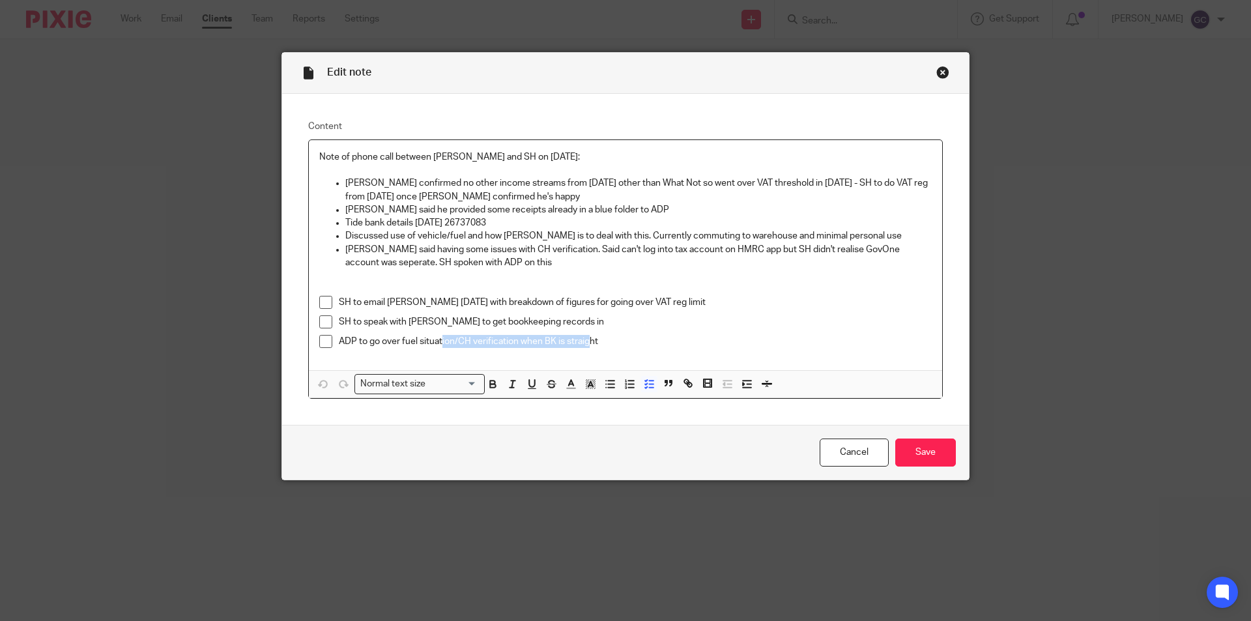
drag, startPoint x: 440, startPoint y: 343, endPoint x: 586, endPoint y: 341, distance: 146.6
click at [586, 341] on p "ADP to go over fuel situation/CH verification when BK is straight" at bounding box center [635, 341] width 593 height 13
click at [936, 73] on div "Close this dialog window" at bounding box center [942, 72] width 13 height 13
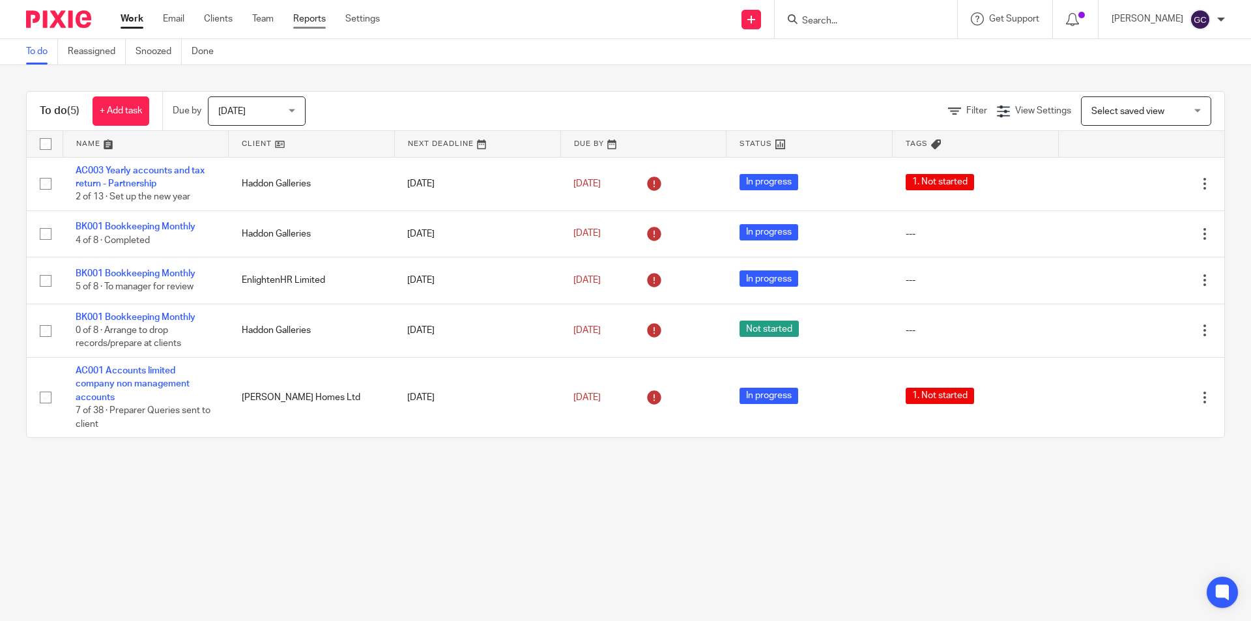
click at [319, 16] on link "Reports" at bounding box center [309, 18] width 33 height 13
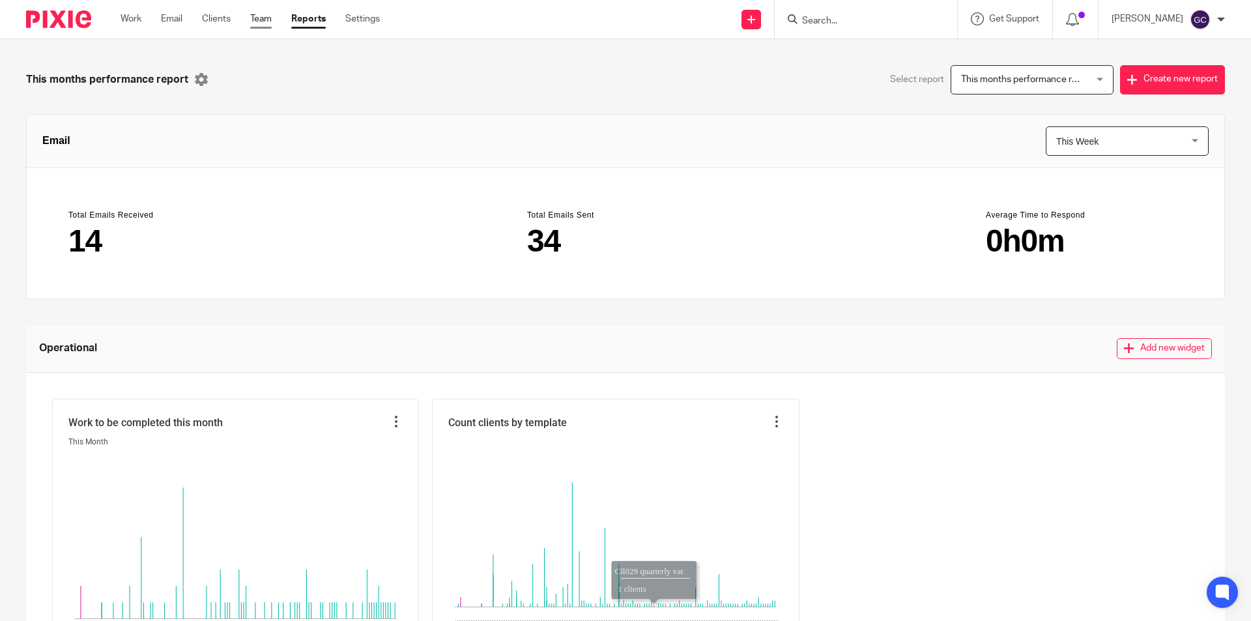
click at [261, 22] on link "Team" at bounding box center [261, 18] width 22 height 13
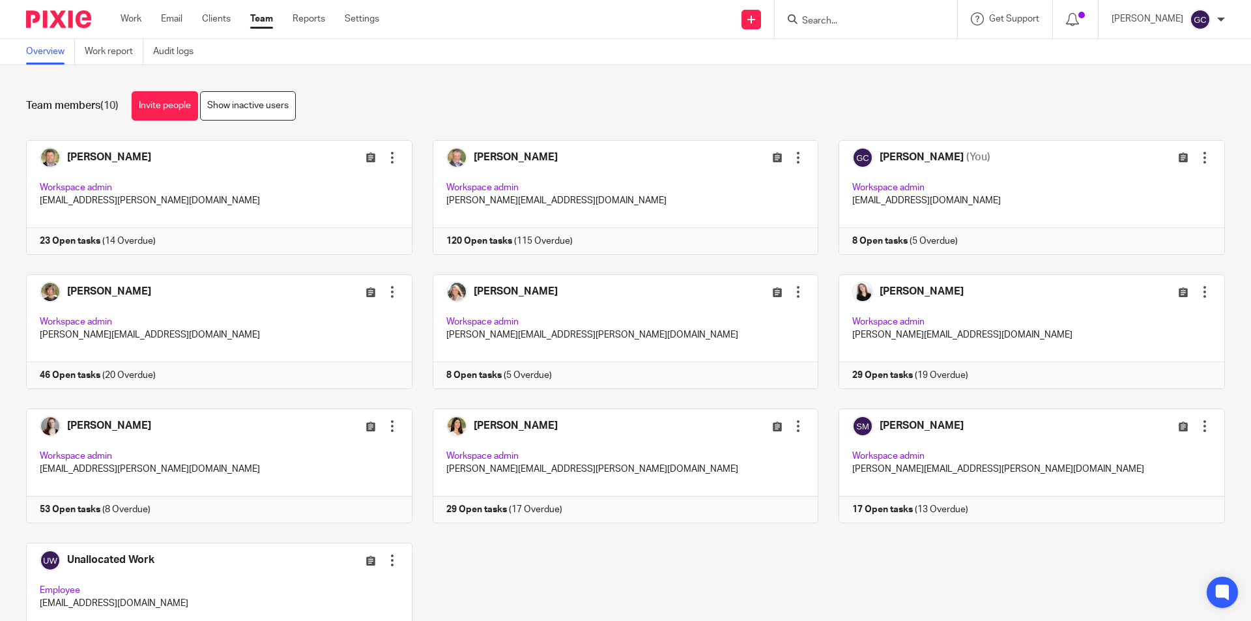
click at [290, 15] on ul "Work Email Clients Team Reports Settings" at bounding box center [260, 18] width 278 height 13
click at [210, 20] on link "Clients" at bounding box center [216, 18] width 29 height 13
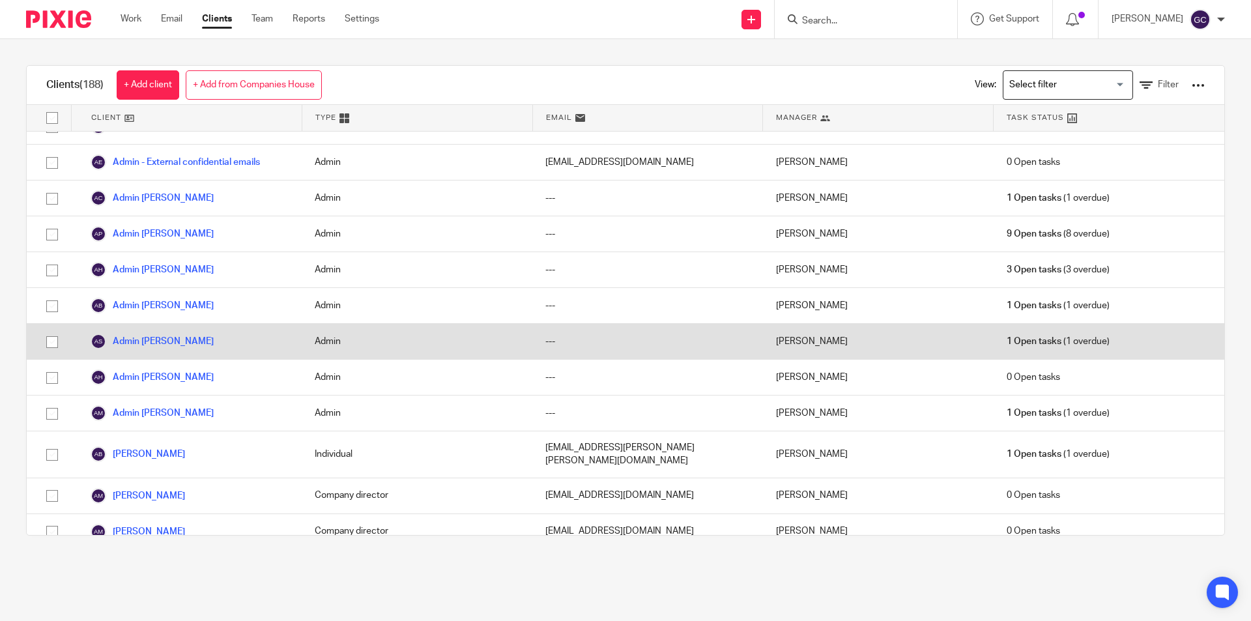
scroll to position [65, 0]
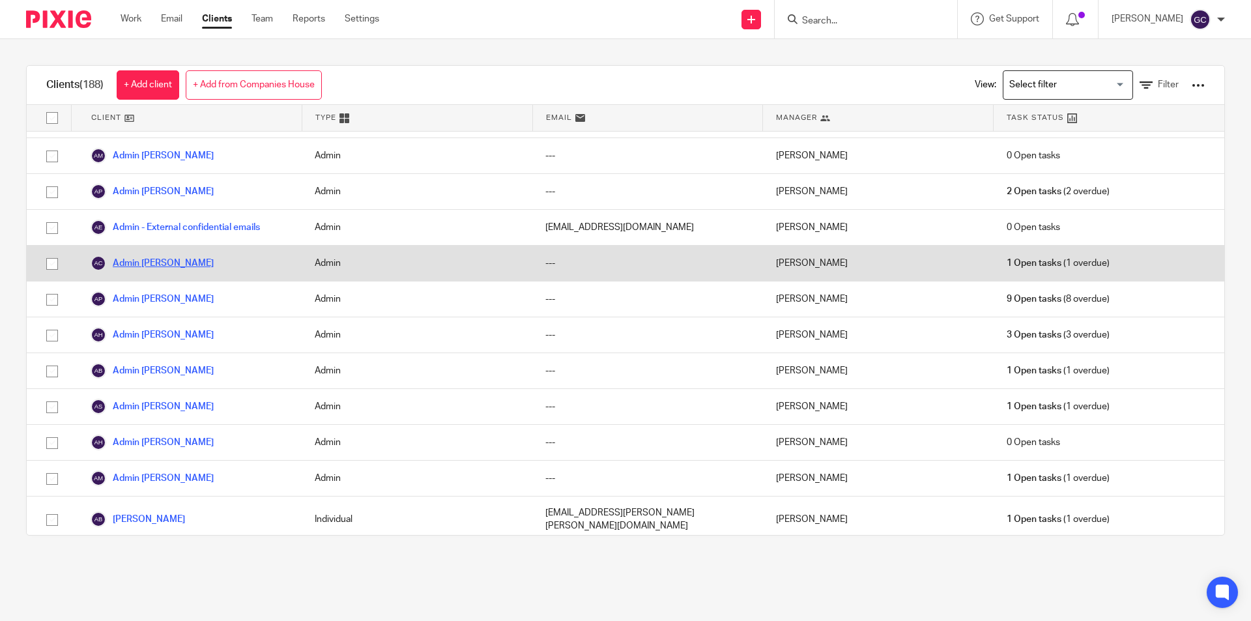
click at [190, 264] on link "Admin [PERSON_NAME]" at bounding box center [152, 263] width 123 height 16
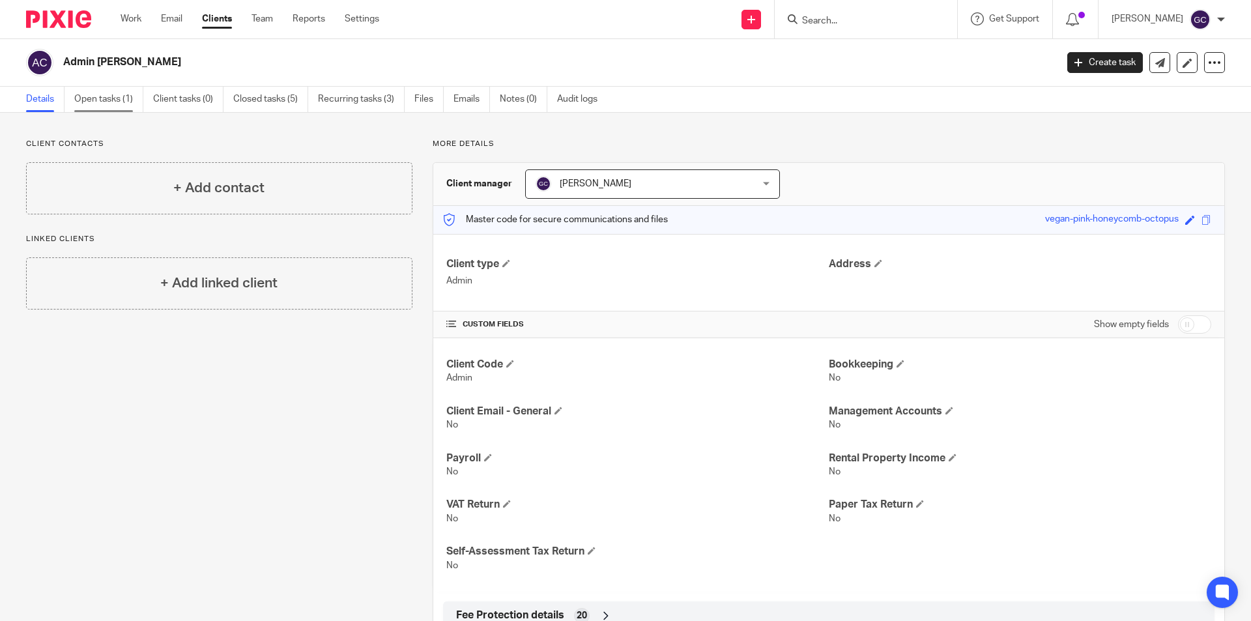
click at [130, 100] on link "Open tasks (1)" at bounding box center [108, 99] width 69 height 25
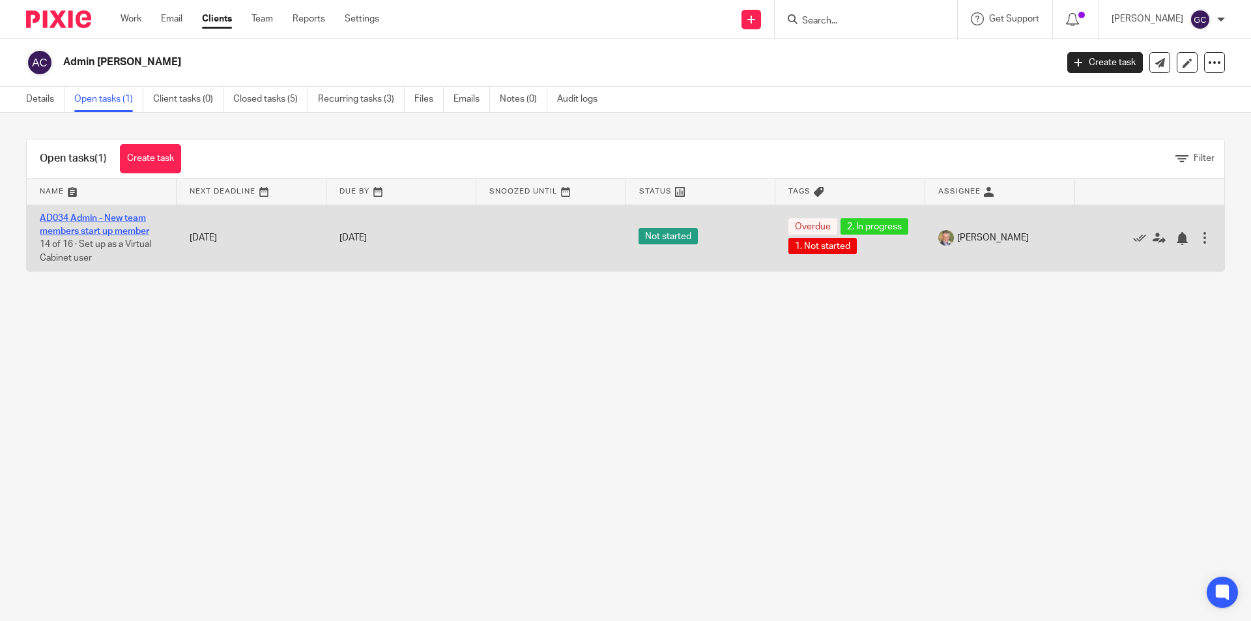
click at [139, 230] on link "AD034 Admin - New team members start up member" at bounding box center [94, 225] width 109 height 22
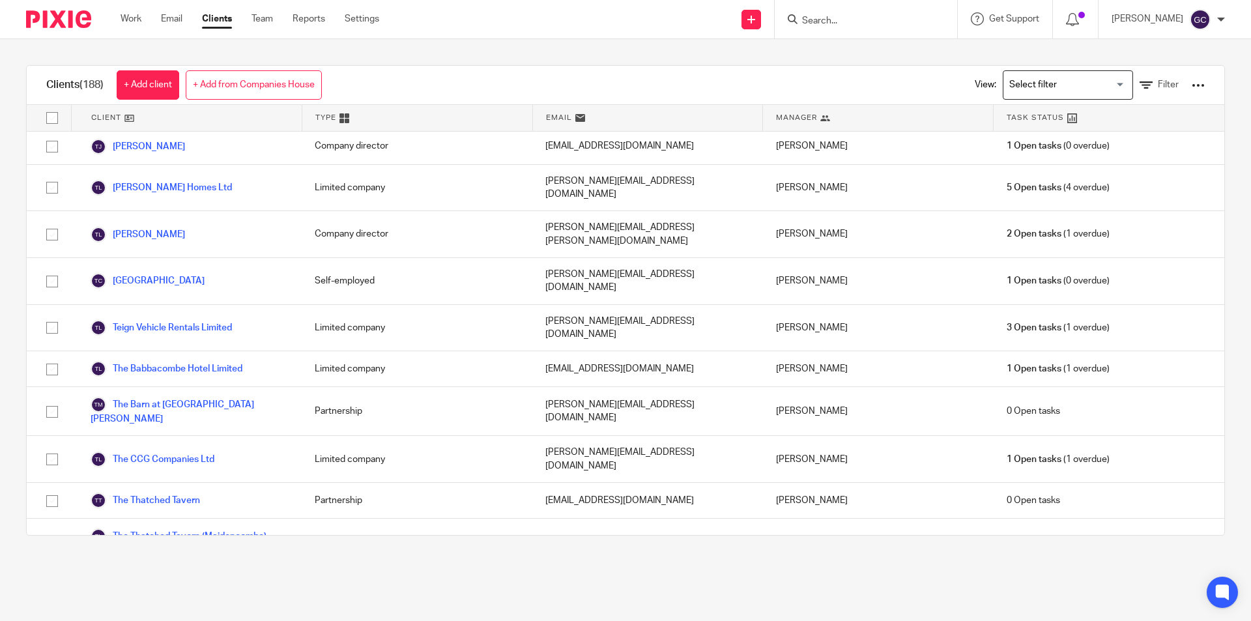
scroll to position [6399, 0]
